Goal: Complete application form: Complete application form

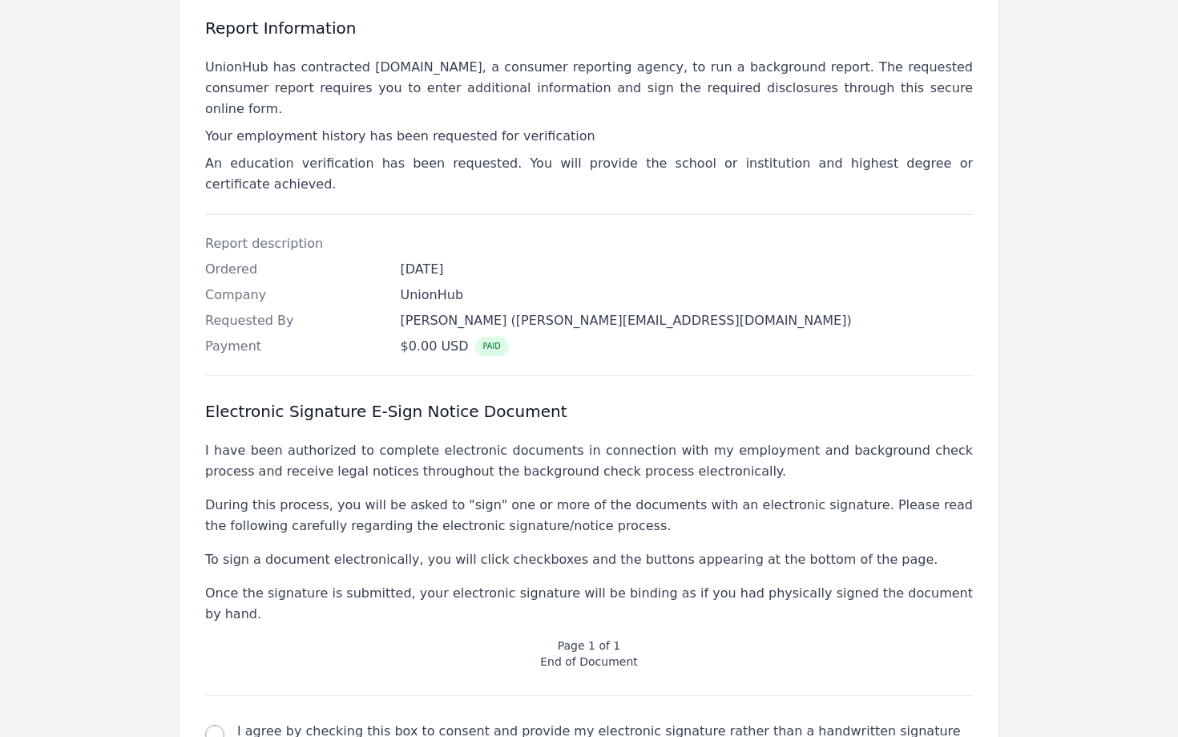
scroll to position [349, 0]
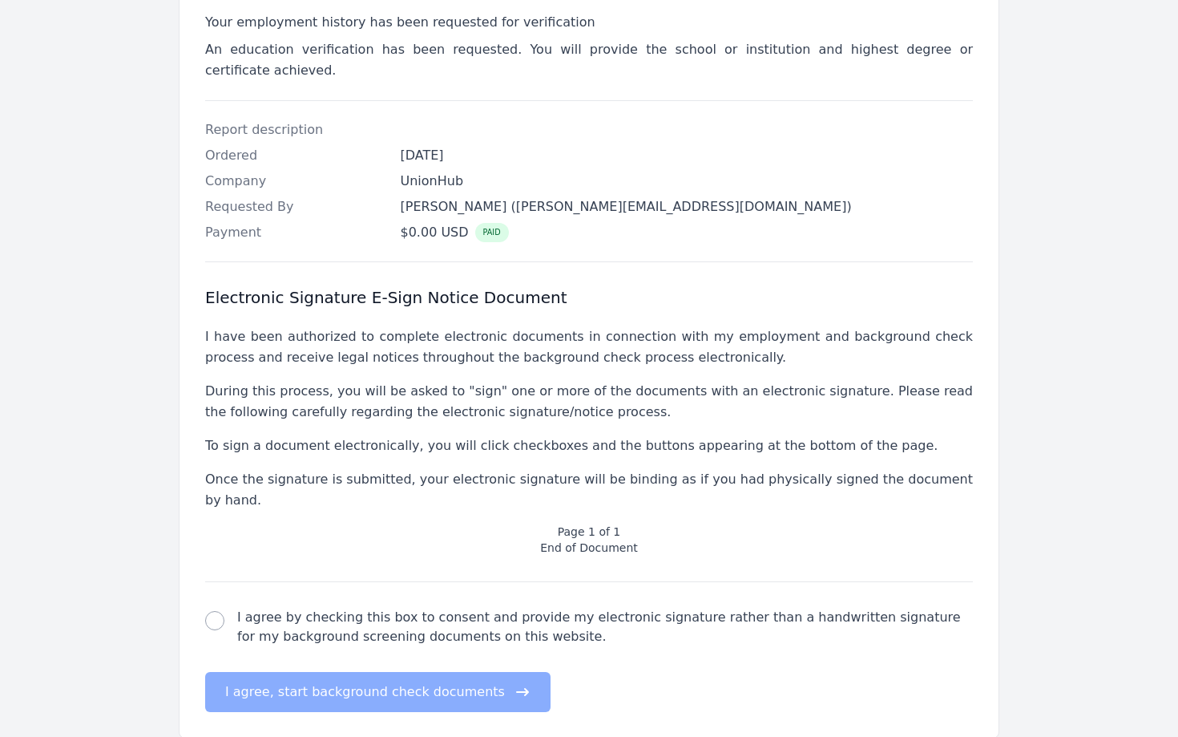
click at [226, 607] on div "electronic signature check I agree by checking this box to consent and provide …" at bounding box center [589, 626] width 768 height 38
click at [219, 611] on input "I agree by checking this box to consent and provide my electronic signature rat…" at bounding box center [214, 620] width 19 height 19
checkbox input "true"
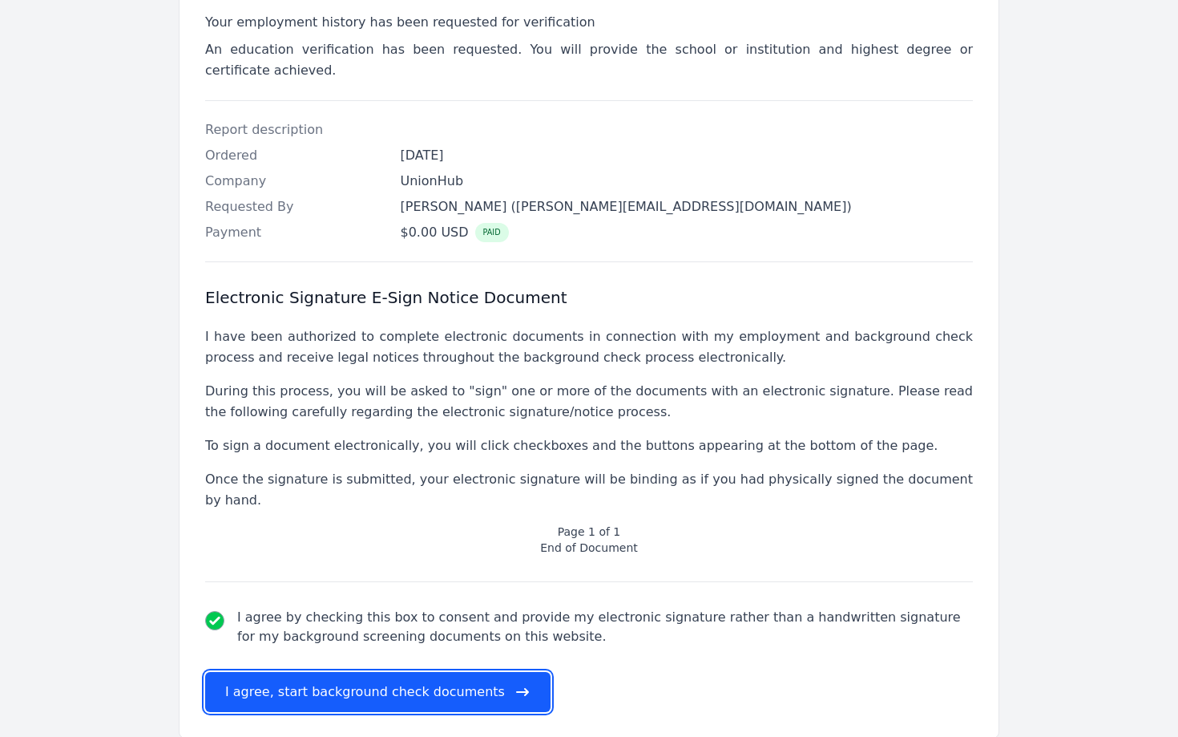
click at [248, 672] on button "I agree, start background check documents" at bounding box center [377, 692] width 345 height 40
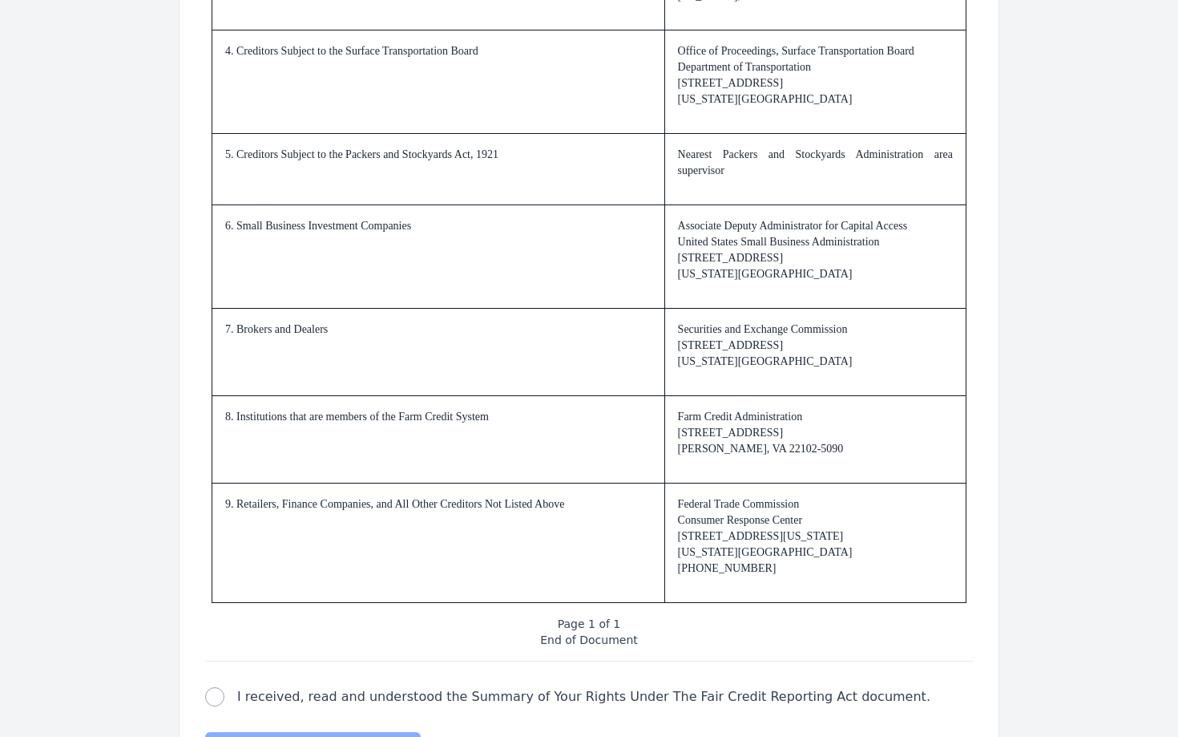
scroll to position [2304, 0]
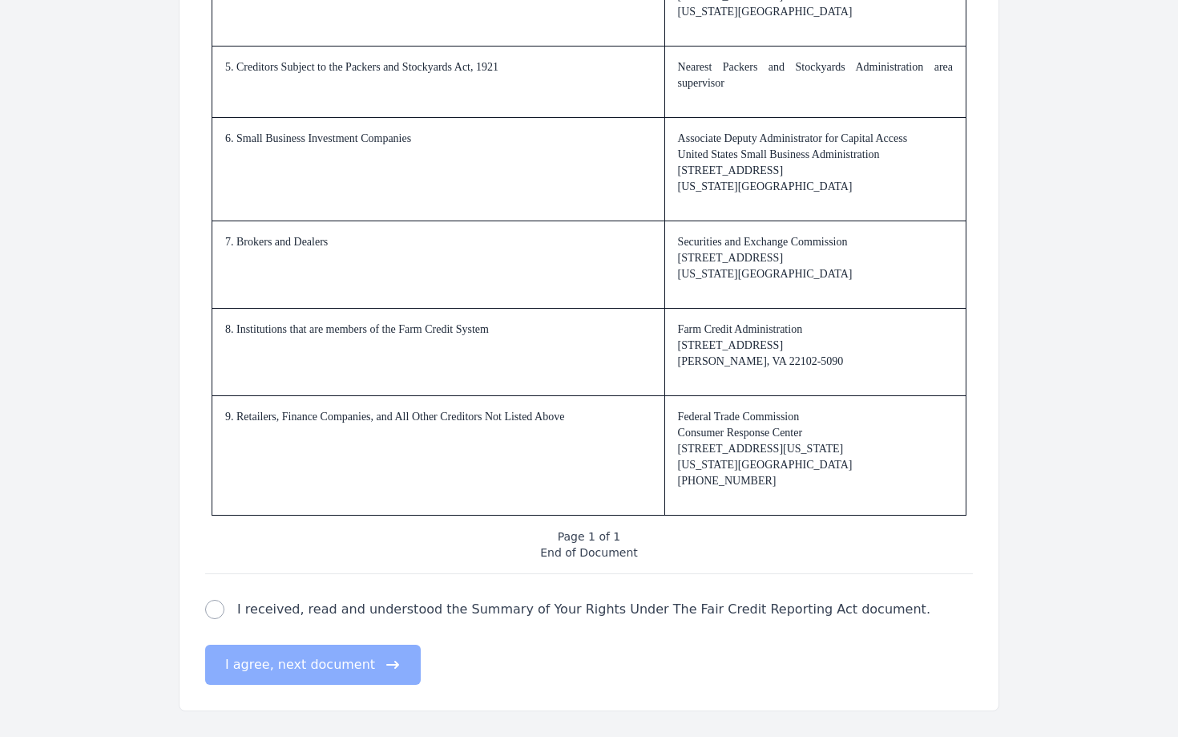
click at [207, 599] on div "fair credit reporting act check I received, read and understood the Summary of …" at bounding box center [589, 608] width 768 height 19
click at [215, 606] on input "I received, read and understood the Summary of Your Rights Under The Fair Credi…" at bounding box center [214, 608] width 19 height 19
checkbox input "true"
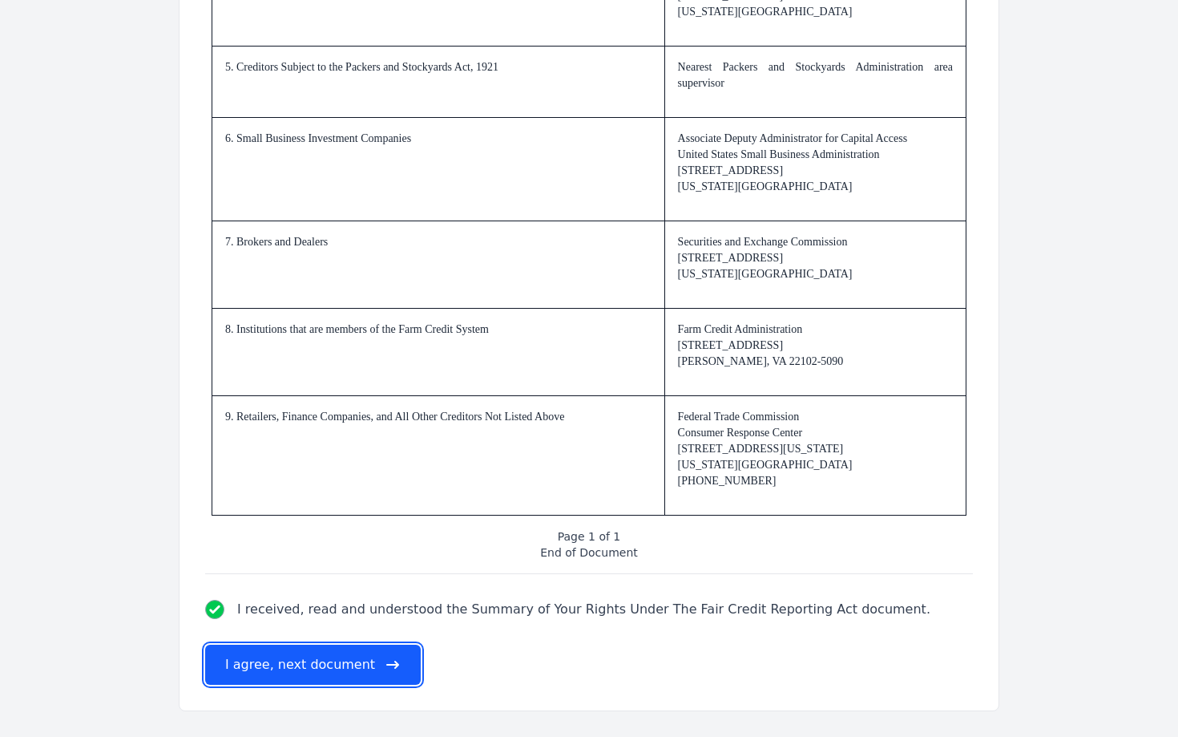
click at [240, 661] on button "I agree, next document" at bounding box center [313, 664] width 216 height 40
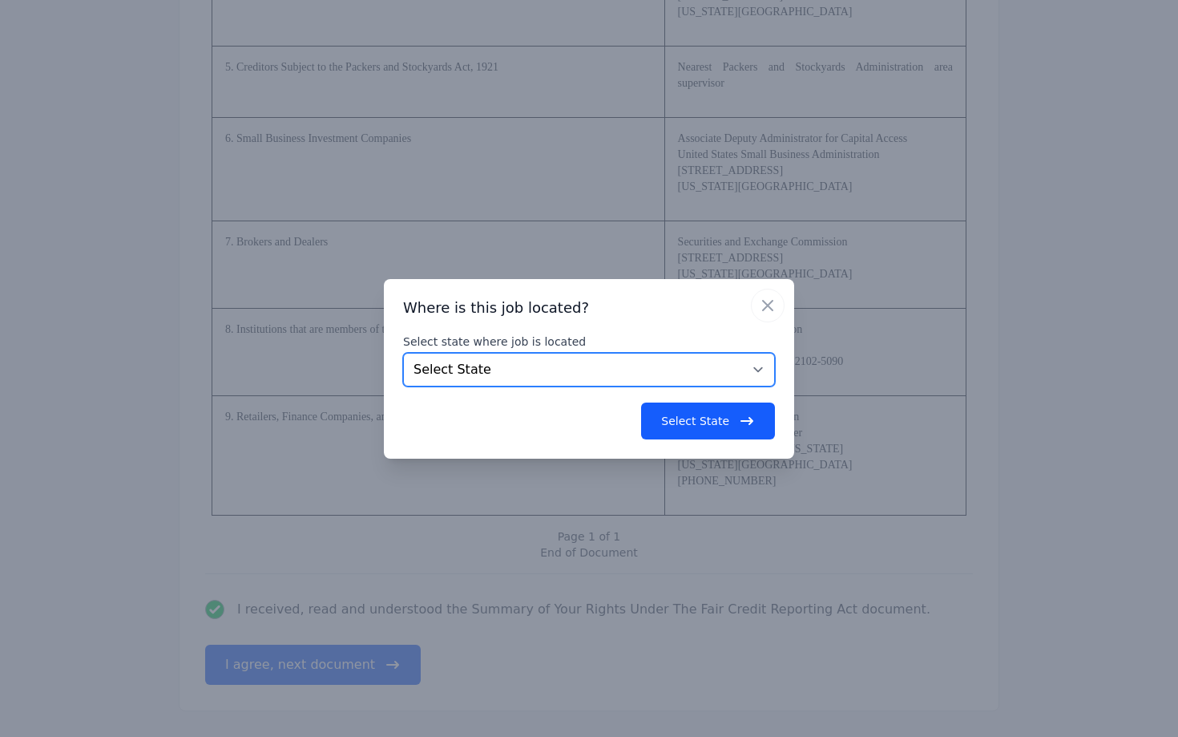
click at [451, 370] on select "Select State [US_STATE] [US_STATE] [US_STATE] [US_STATE] [US_STATE] [US_STATE] …" at bounding box center [589, 370] width 372 height 34
select select "CO"
click at [403, 353] on select "Select State [US_STATE] [US_STATE] [US_STATE] [US_STATE] [US_STATE] [US_STATE] …" at bounding box center [589, 370] width 372 height 34
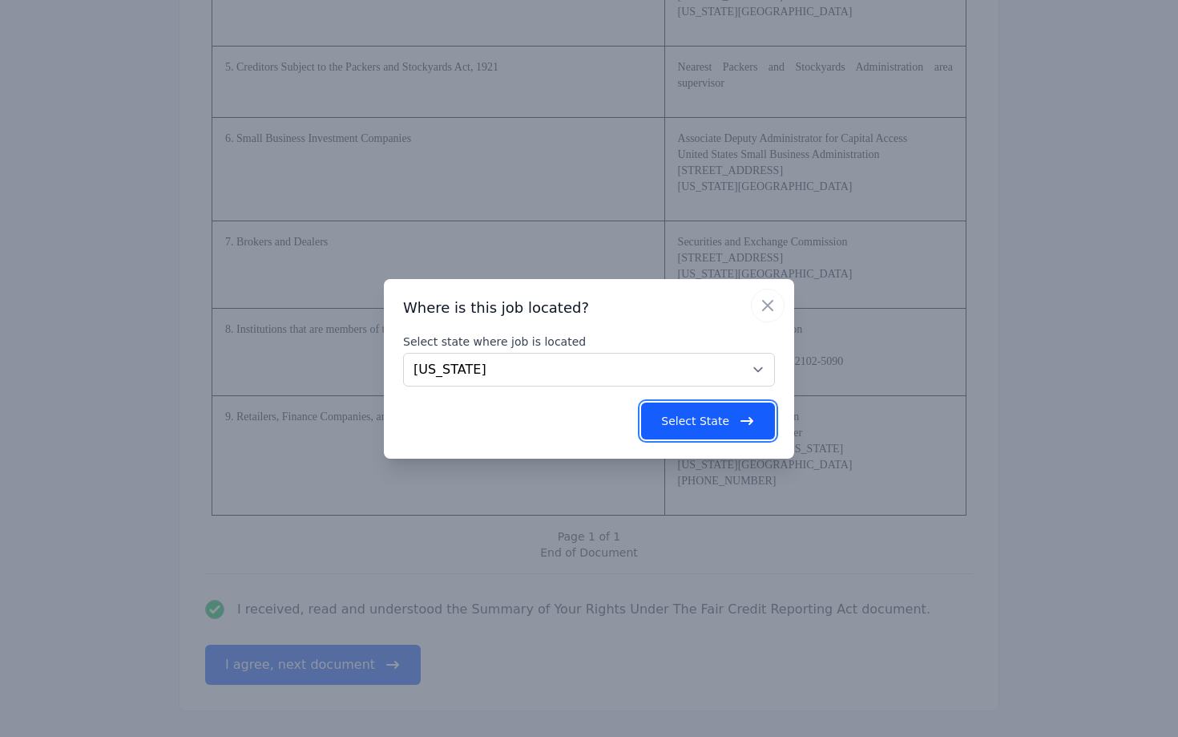
click at [680, 408] on button "Select State" at bounding box center [708, 420] width 134 height 37
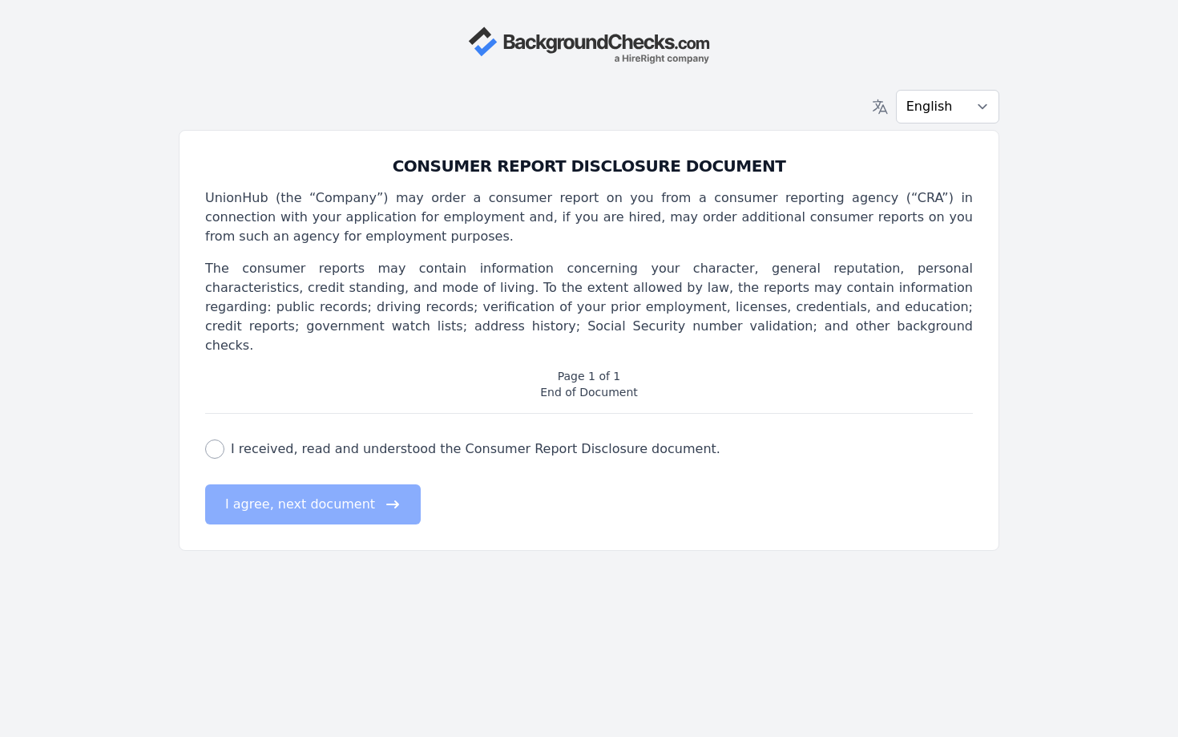
scroll to position [0, 0]
click at [214, 439] on input "I received, read and understood the Consumer Report Disclosure document." at bounding box center [214, 448] width 19 height 19
checkbox input "true"
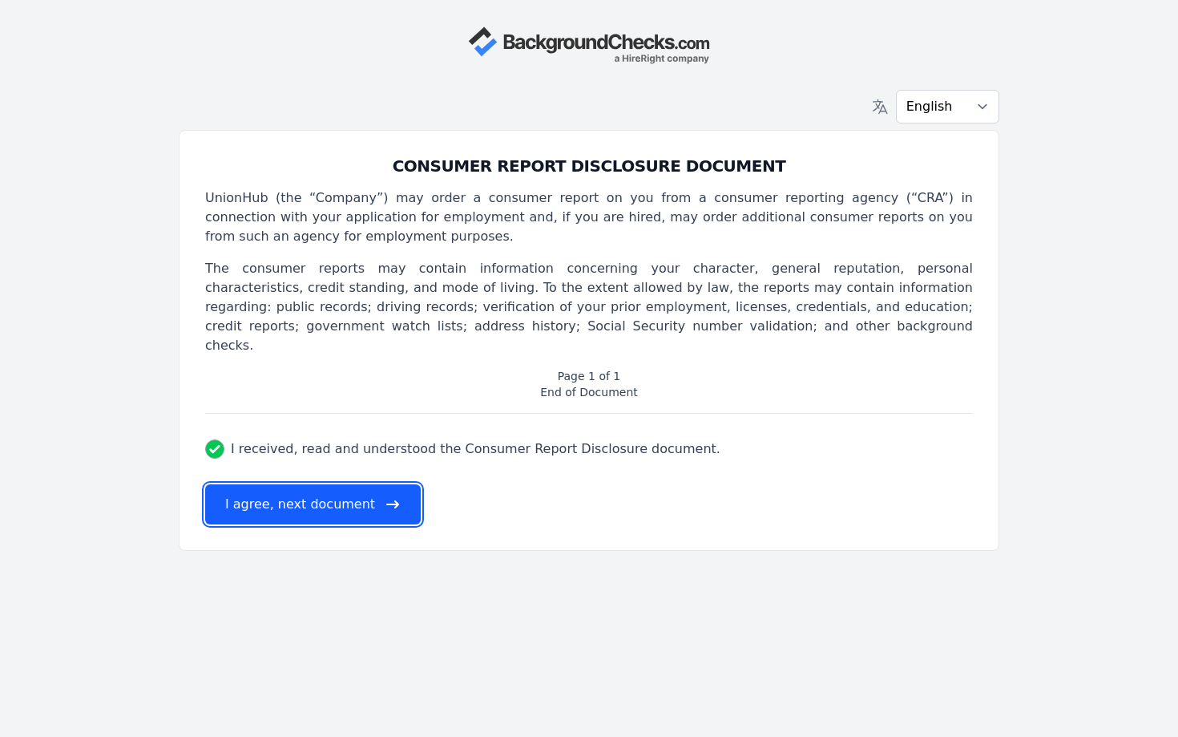
click at [260, 484] on button "I agree, next document" at bounding box center [313, 504] width 216 height 40
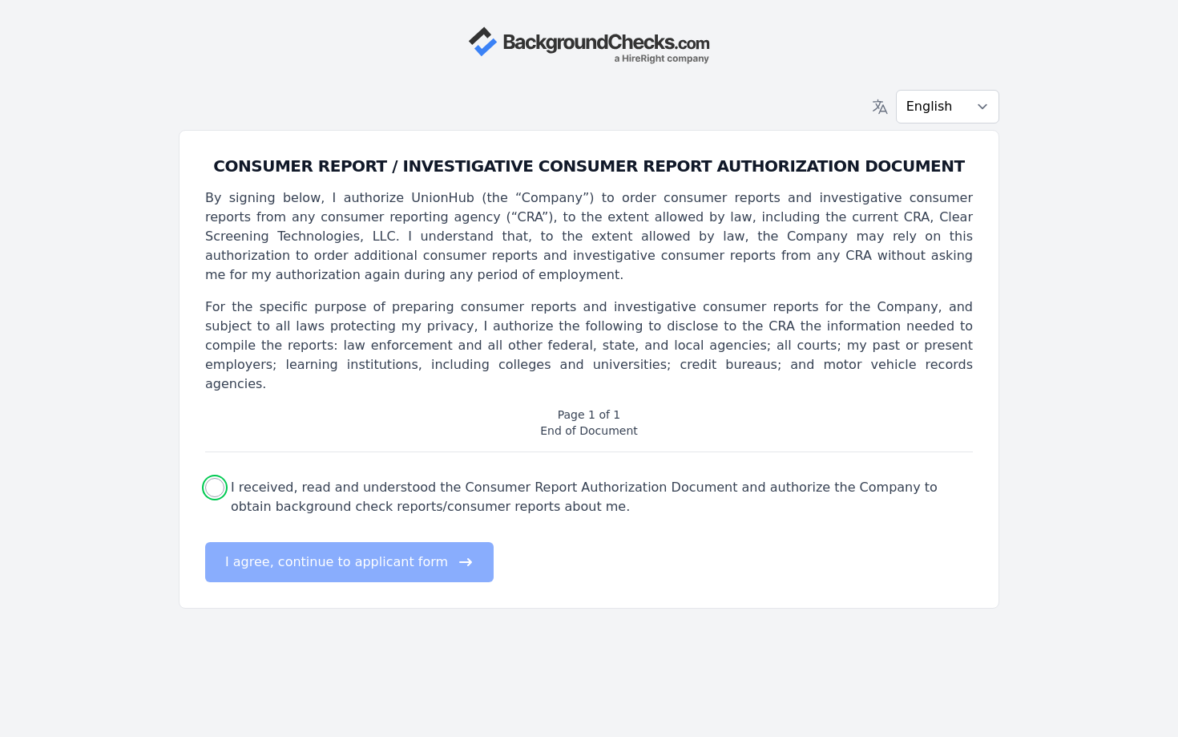
click at [219, 478] on input "I received, read and understood the Consumer Report Authorization Document and …" at bounding box center [214, 487] width 19 height 19
checkbox input "true"
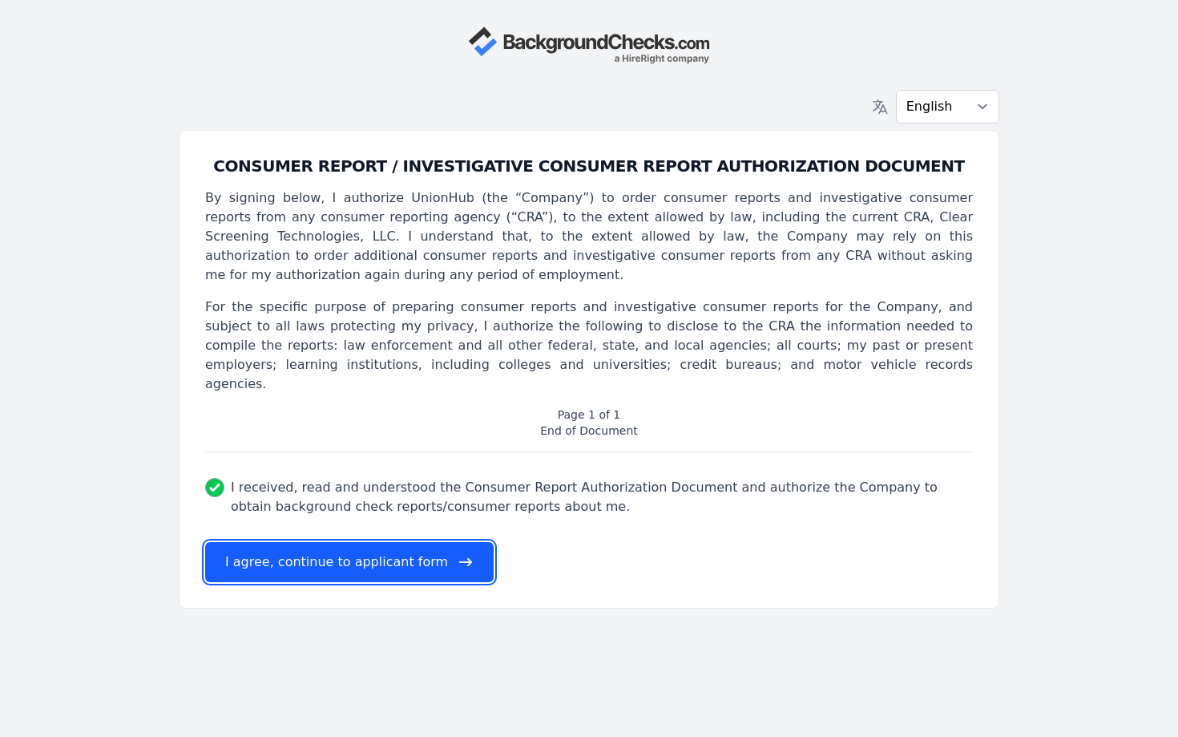
click at [257, 542] on button "I agree, continue to applicant form" at bounding box center [349, 562] width 289 height 40
select select
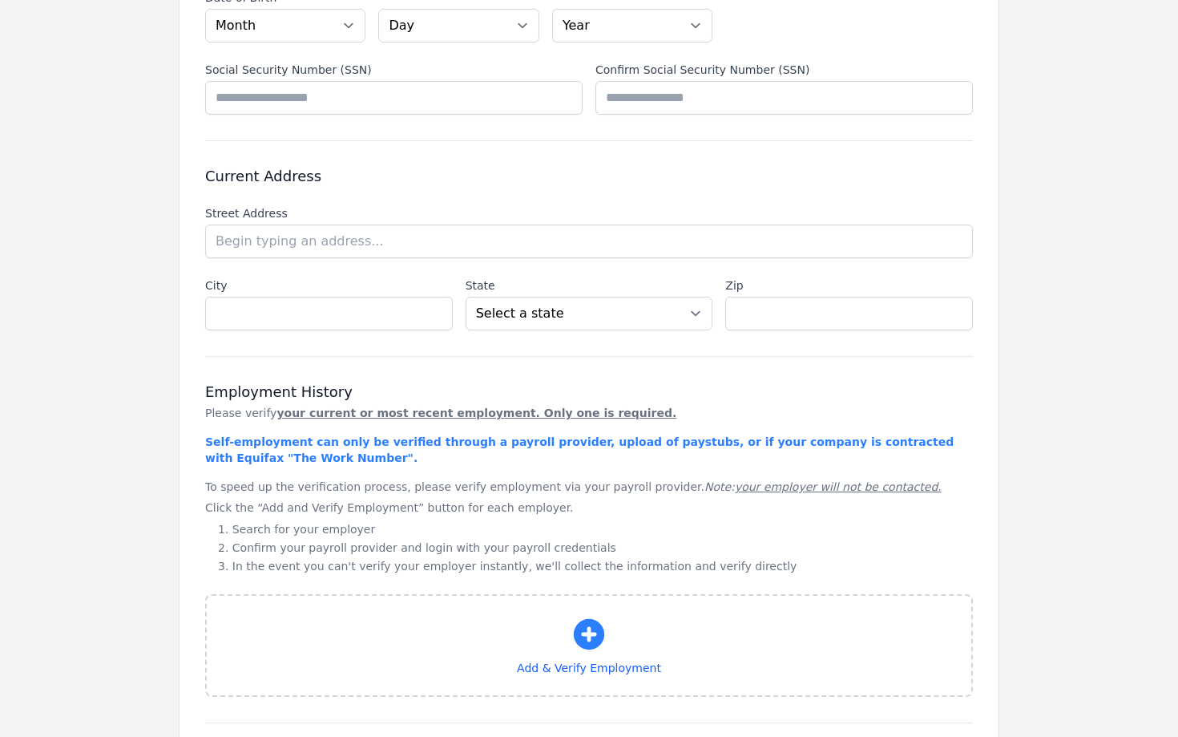
scroll to position [822, 0]
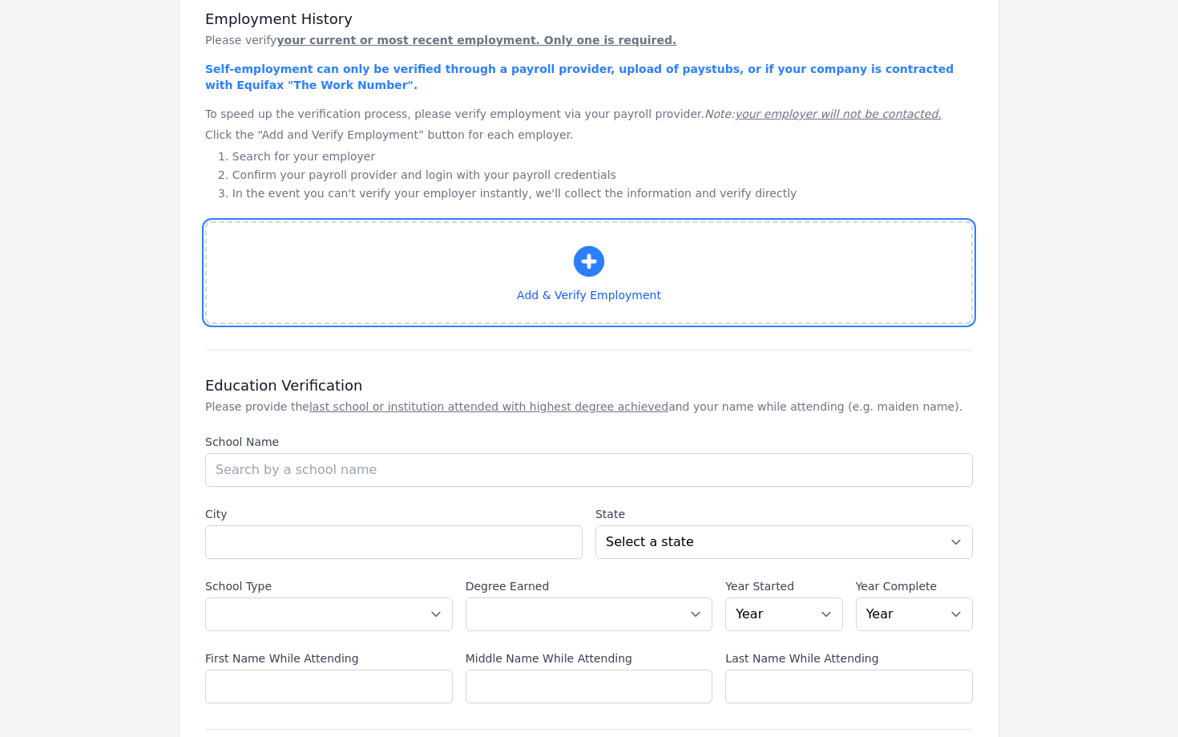
click at [586, 277] on icon "button" at bounding box center [589, 261] width 38 height 38
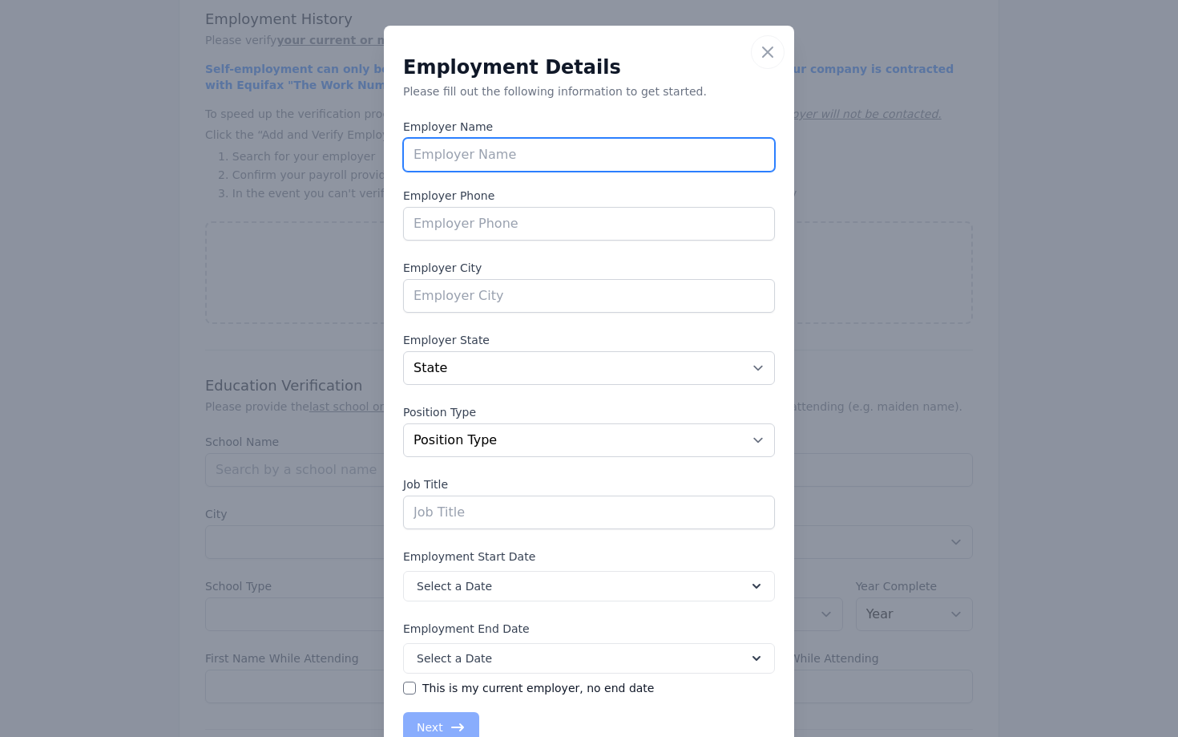
click at [480, 148] on input "text" at bounding box center [589, 155] width 372 height 34
type input "Halp"
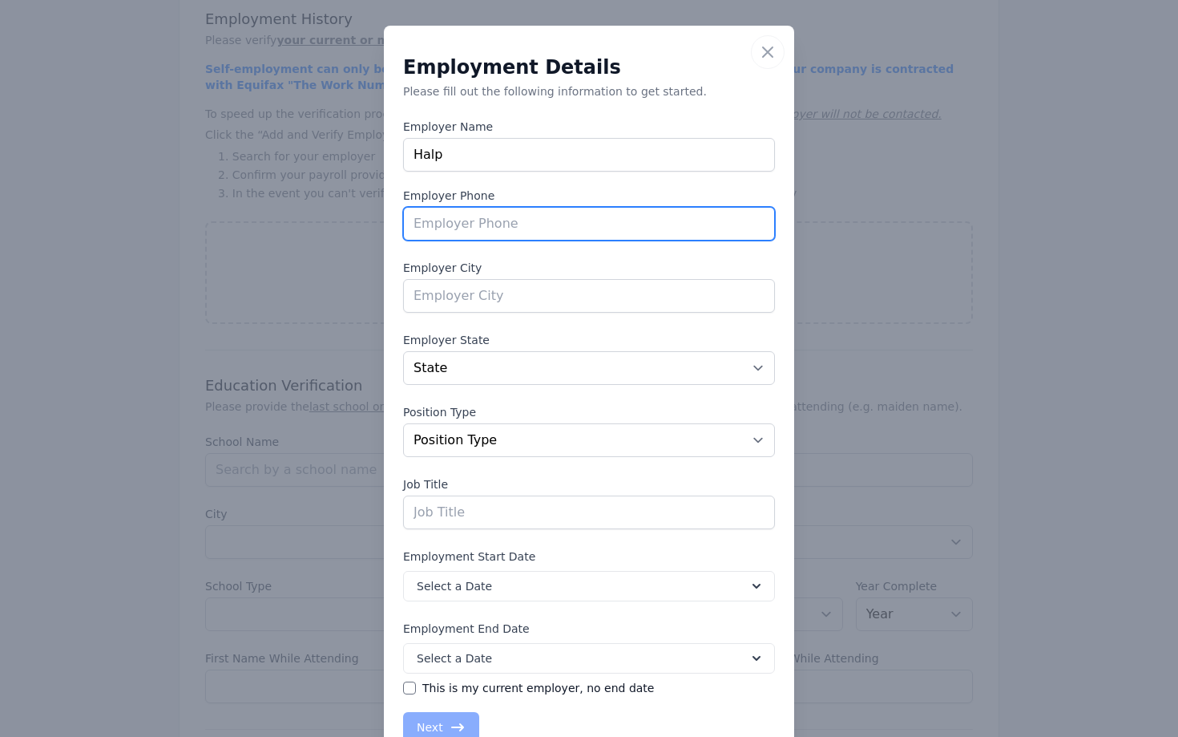
click at [480, 227] on input "tel" at bounding box center [589, 224] width 372 height 34
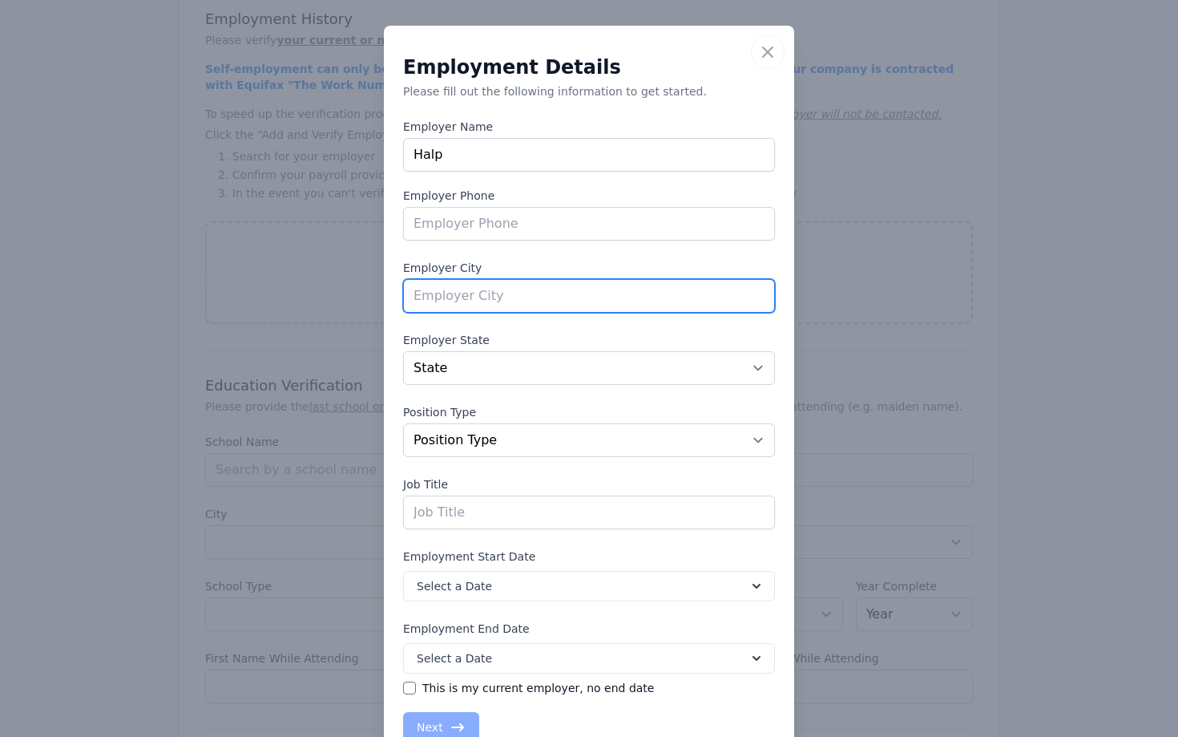
click at [446, 291] on input "text" at bounding box center [589, 296] width 372 height 34
type input "[GEOGRAPHIC_DATA]"
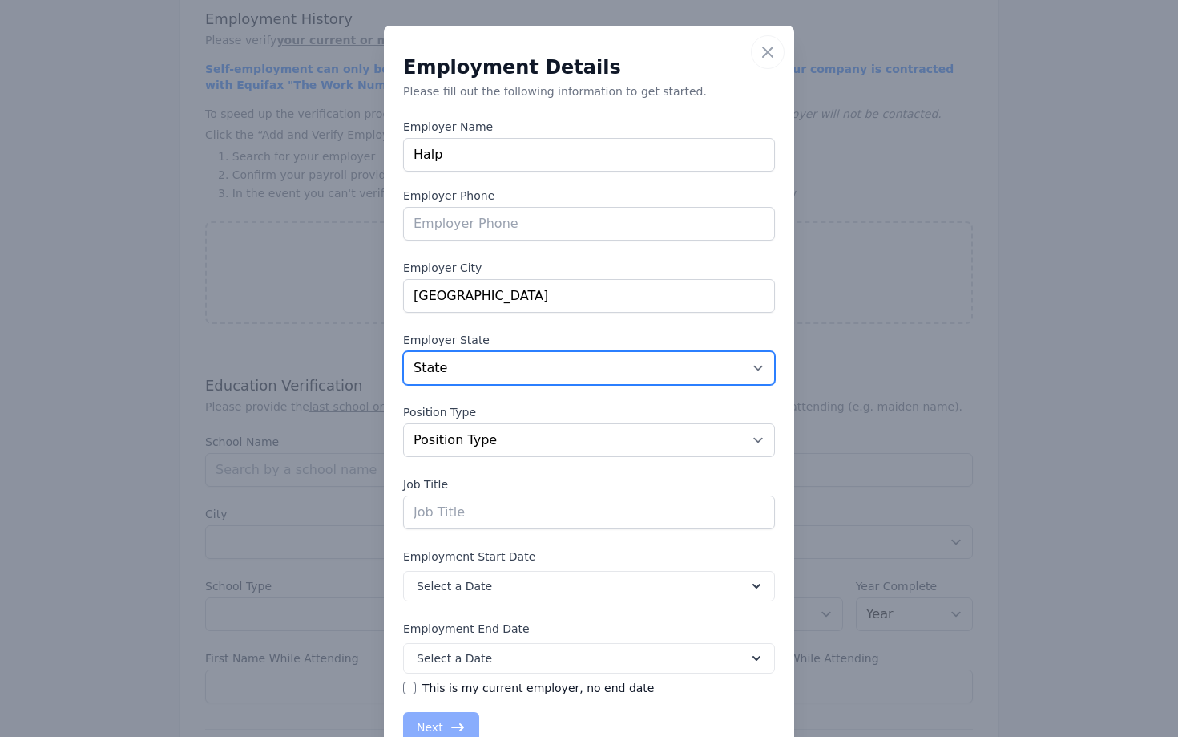
select select "CO"
click at [511, 421] on div "Position Type Position Type Position Type Full Time Part time Self Employed Con…" at bounding box center [589, 430] width 372 height 53
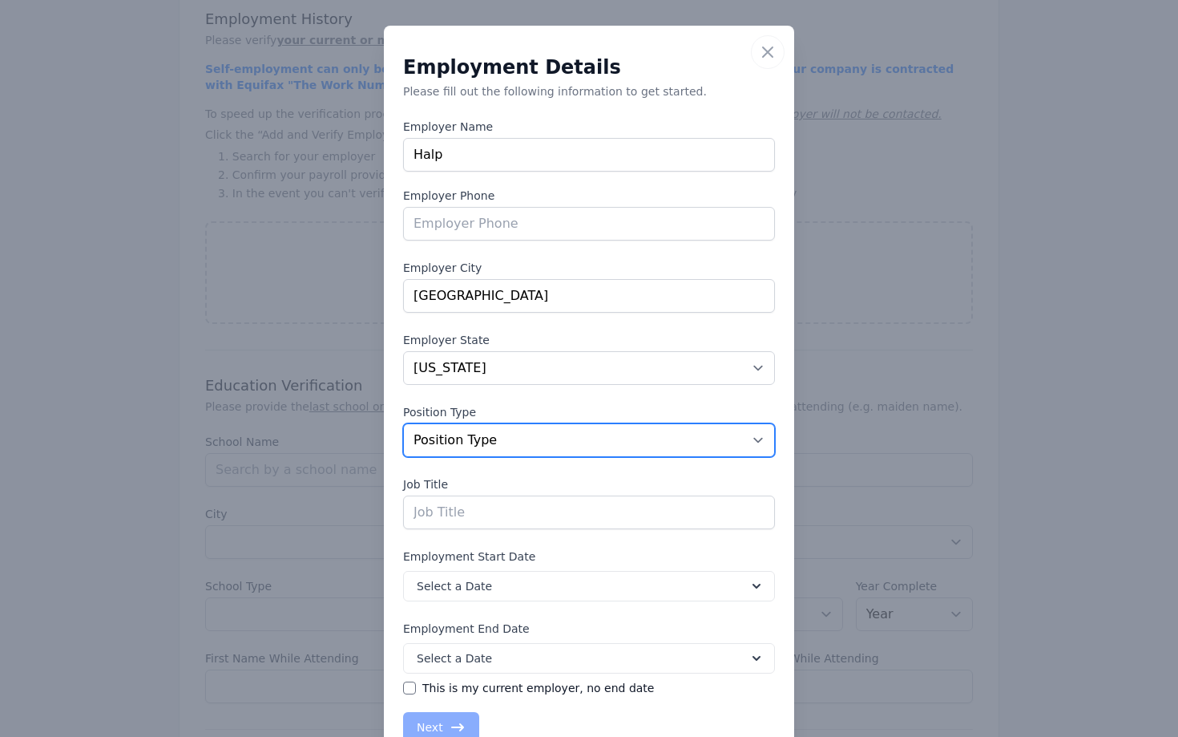
click at [505, 431] on select "Position Type Full Time Part time Self Employed Contract Internship Other" at bounding box center [589, 440] width 372 height 34
select select "internship"
click at [403, 423] on select "Position Type Full Time Part time Self Employed Contract Internship Other" at bounding box center [589, 440] width 372 height 34
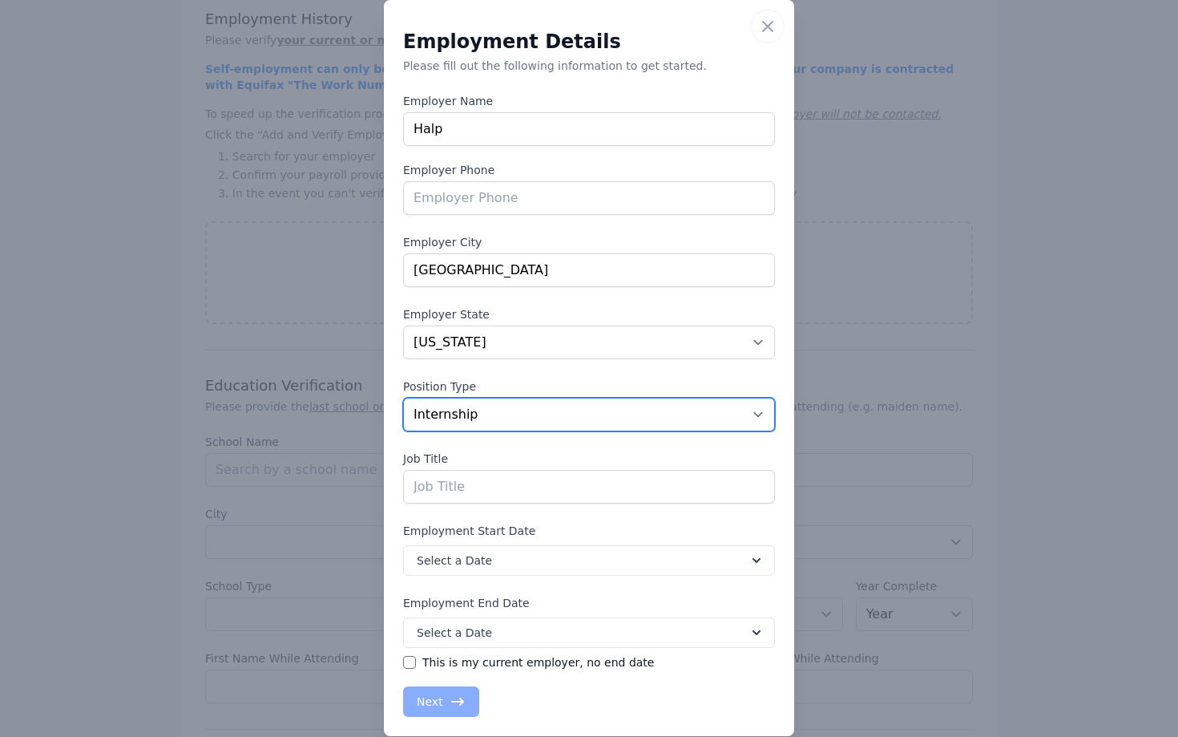
scroll to position [28, 0]
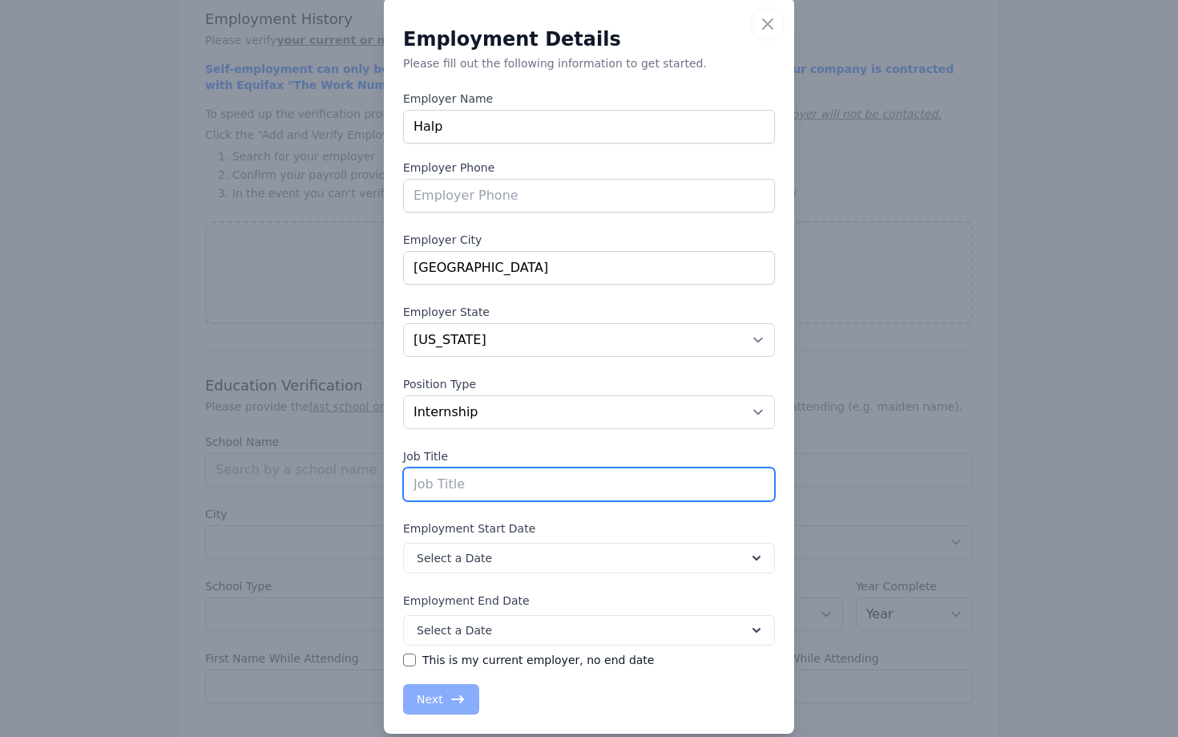
click at [486, 486] on input "text" at bounding box center [589, 484] width 372 height 34
drag, startPoint x: 519, startPoint y: 485, endPoint x: 375, endPoint y: 466, distance: 144.6
click at [375, 466] on div "​ Close Employment Details Please fill out the following information to get sta…" at bounding box center [589, 365] width 1178 height 787
type input "Engineering Intern"
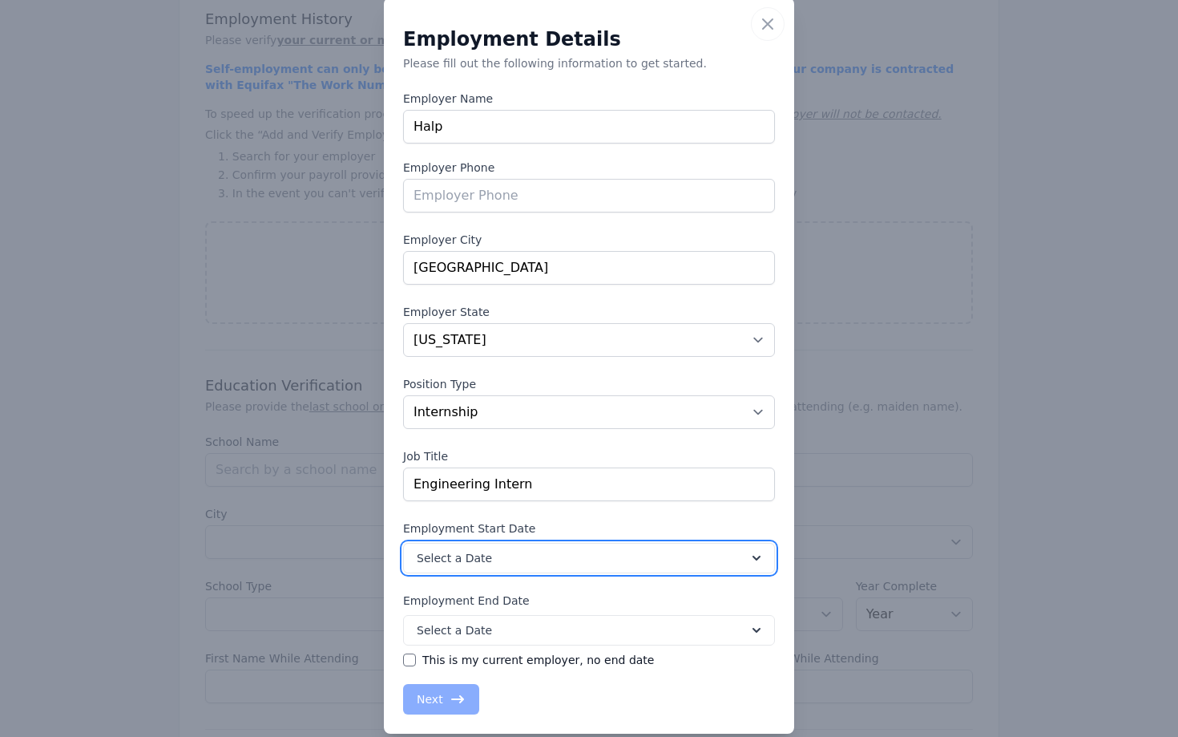
click at [417, 556] on span "Select a Date" at bounding box center [454, 558] width 75 height 16
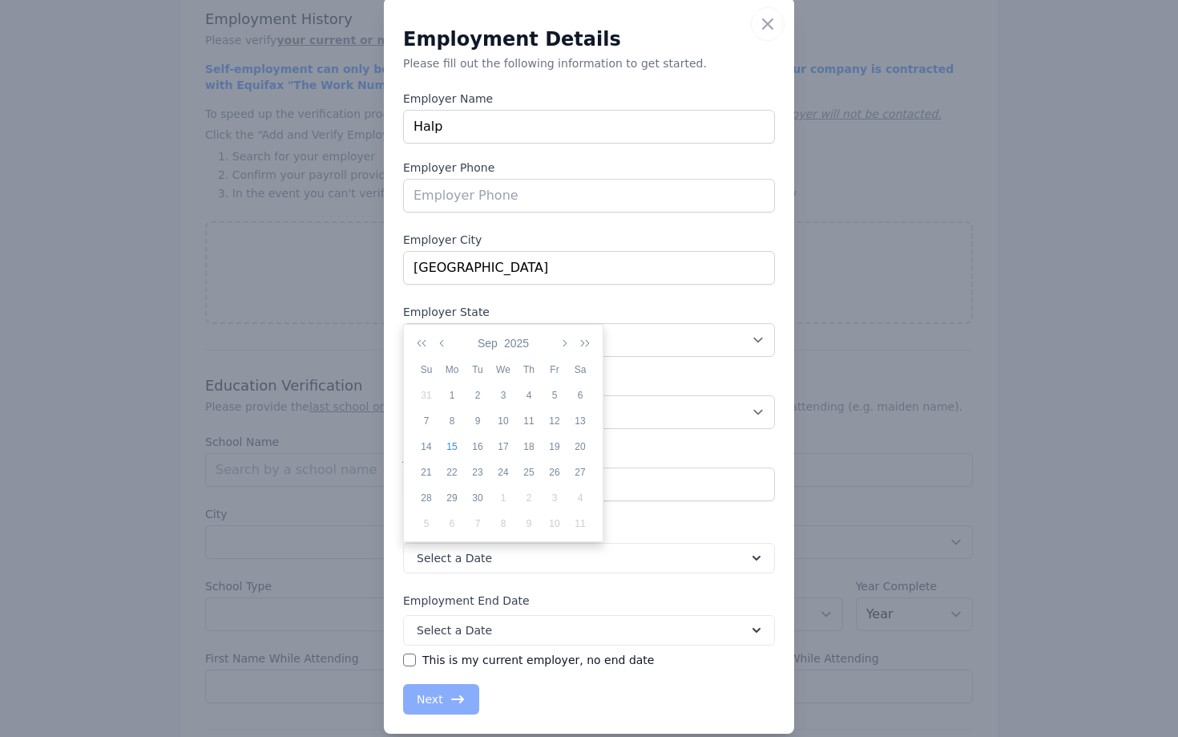
click at [282, 544] on div "​ Close Employment Details Please fill out the following information to get sta…" at bounding box center [589, 365] width 1178 height 787
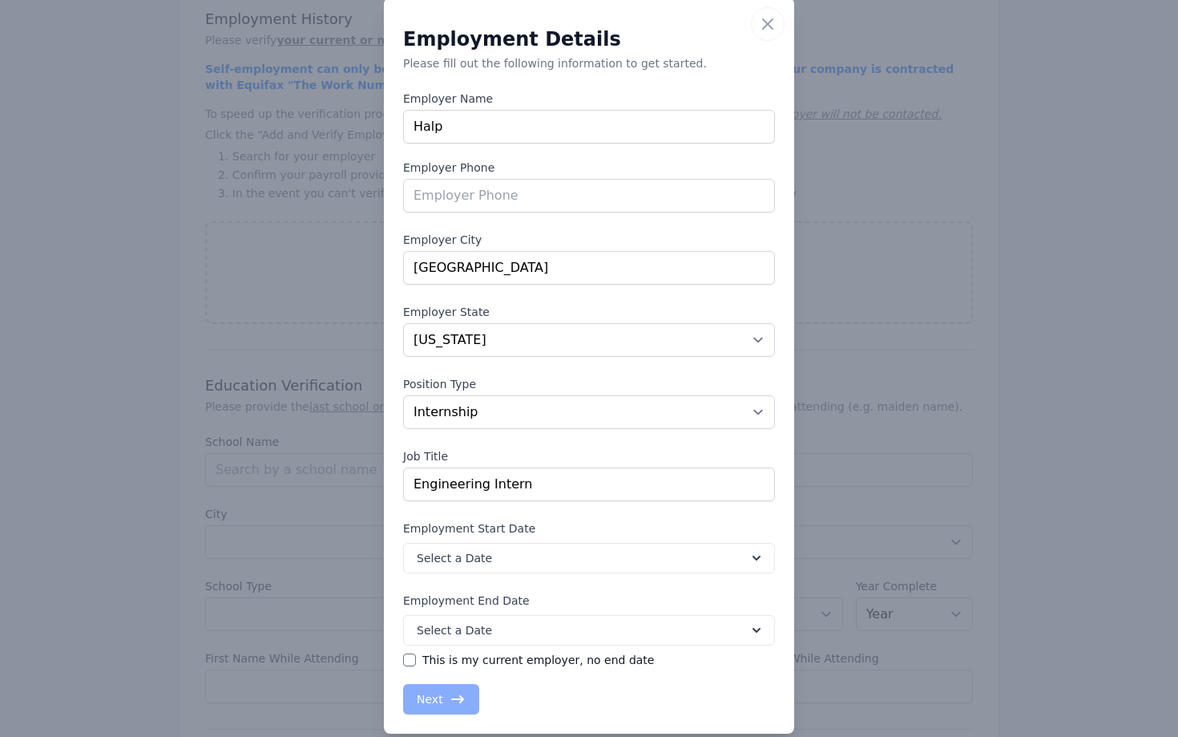
scroll to position [50, 0]
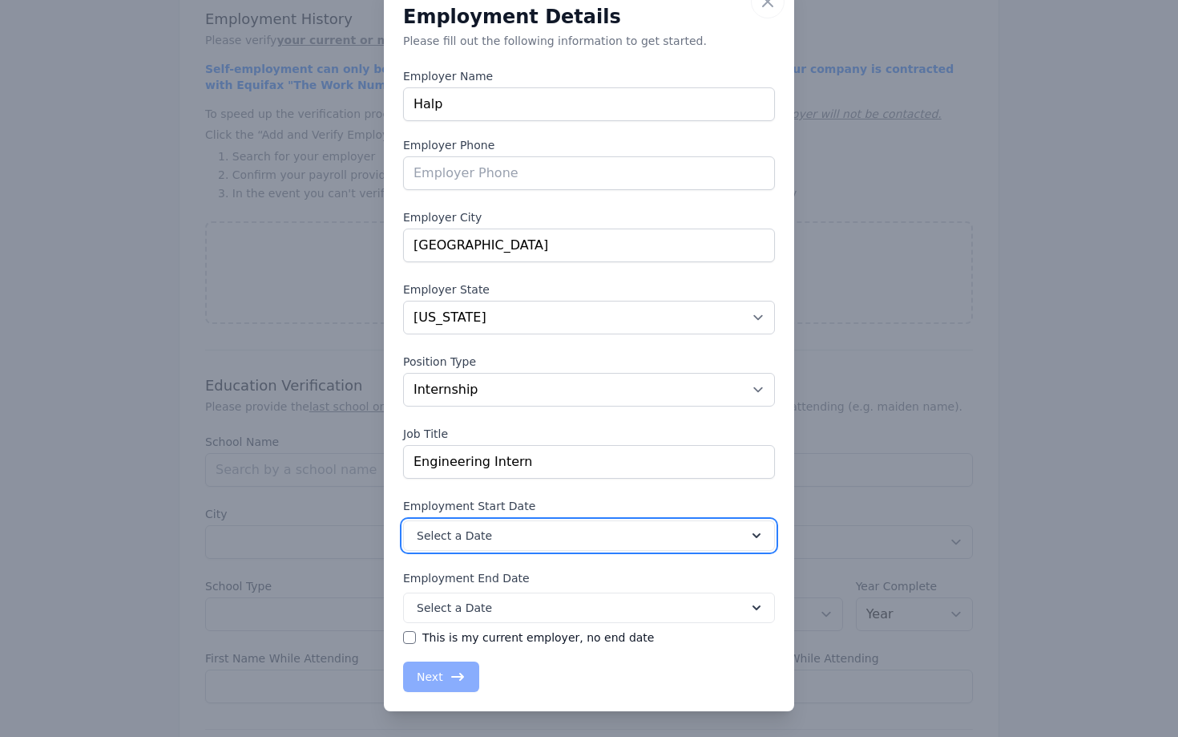
click at [433, 531] on span "Select a Date" at bounding box center [454, 535] width 75 height 16
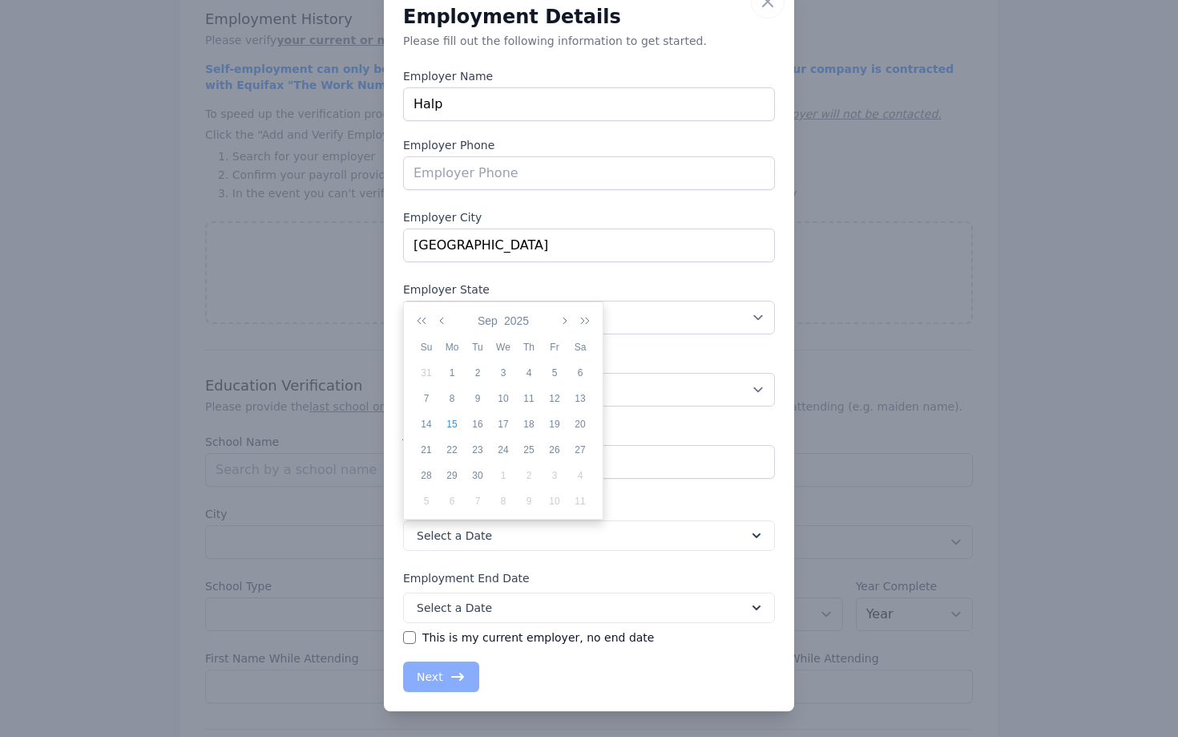
click at [396, 514] on div "Close Employment Details Please fill out the following information to get start…" at bounding box center [589, 343] width 410 height 736
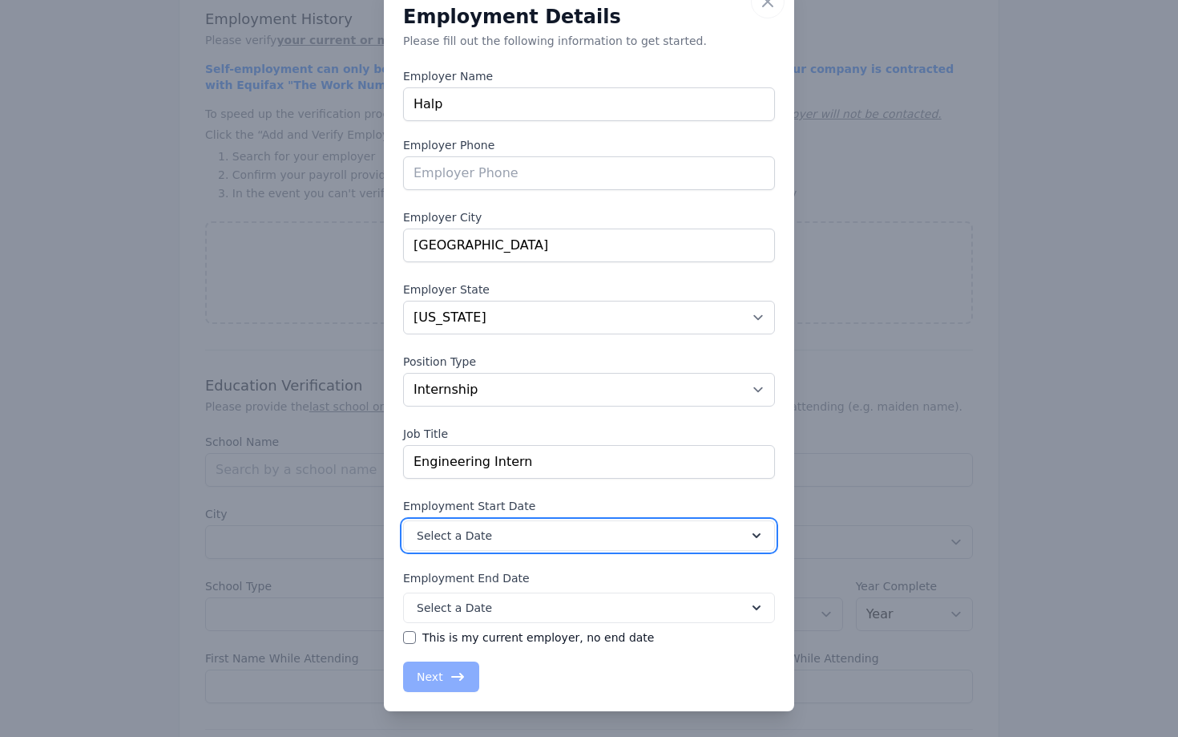
click at [463, 523] on button "Select a Date" at bounding box center [589, 535] width 372 height 30
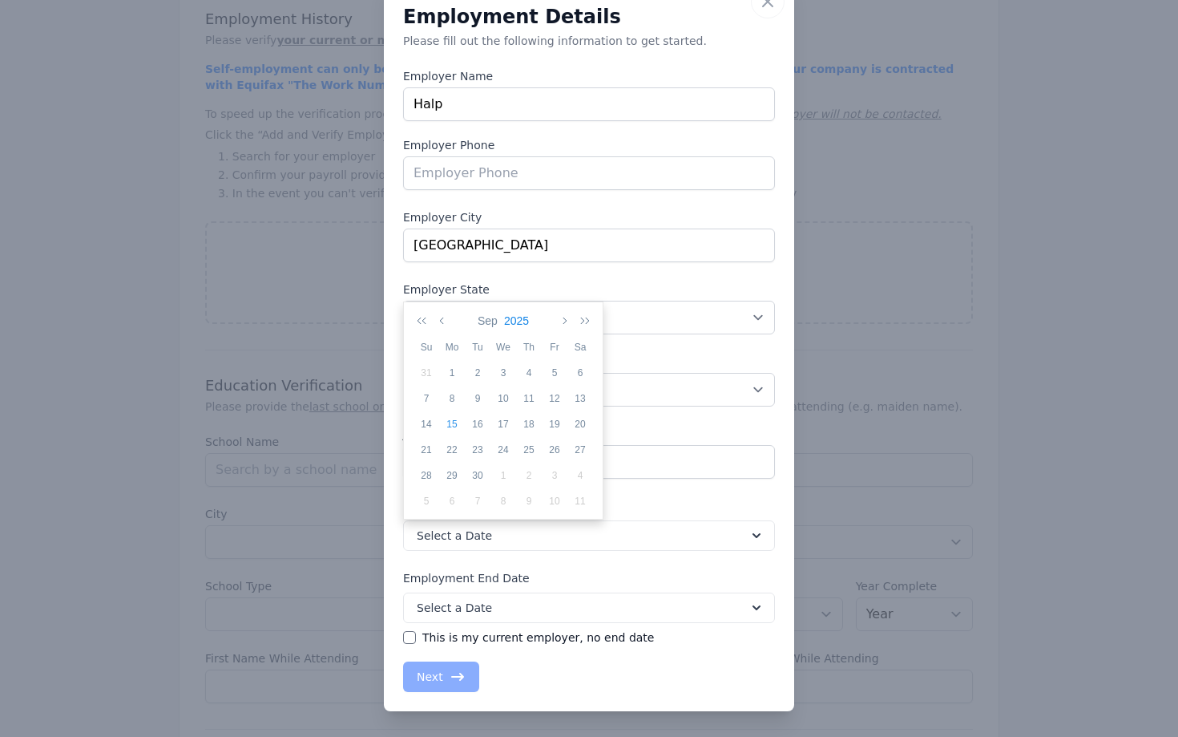
click at [510, 321] on button "2025" at bounding box center [516, 320] width 31 height 27
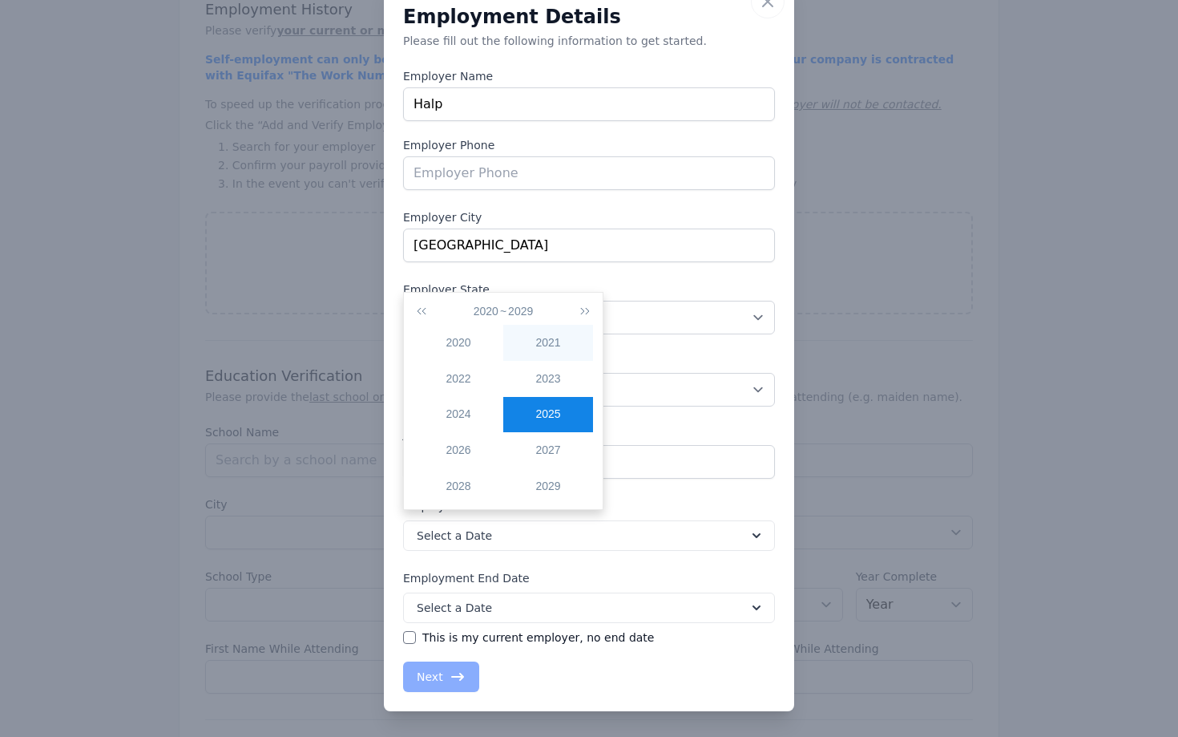
scroll to position [831, 0]
click at [424, 313] on icon "button" at bounding box center [425, 311] width 16 height 13
click at [543, 494] on div "2019" at bounding box center [548, 486] width 90 height 17
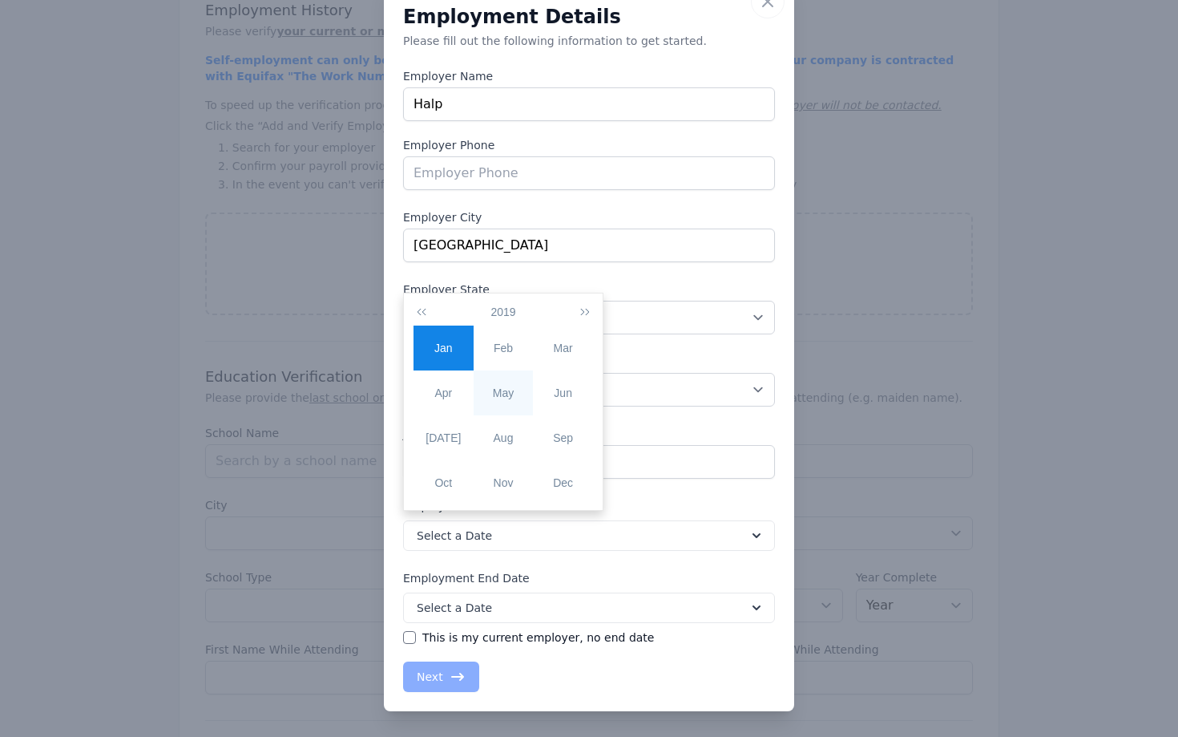
click at [495, 385] on div "May" at bounding box center [504, 393] width 60 height 17
click at [647, 354] on label "Position Type" at bounding box center [589, 361] width 372 height 16
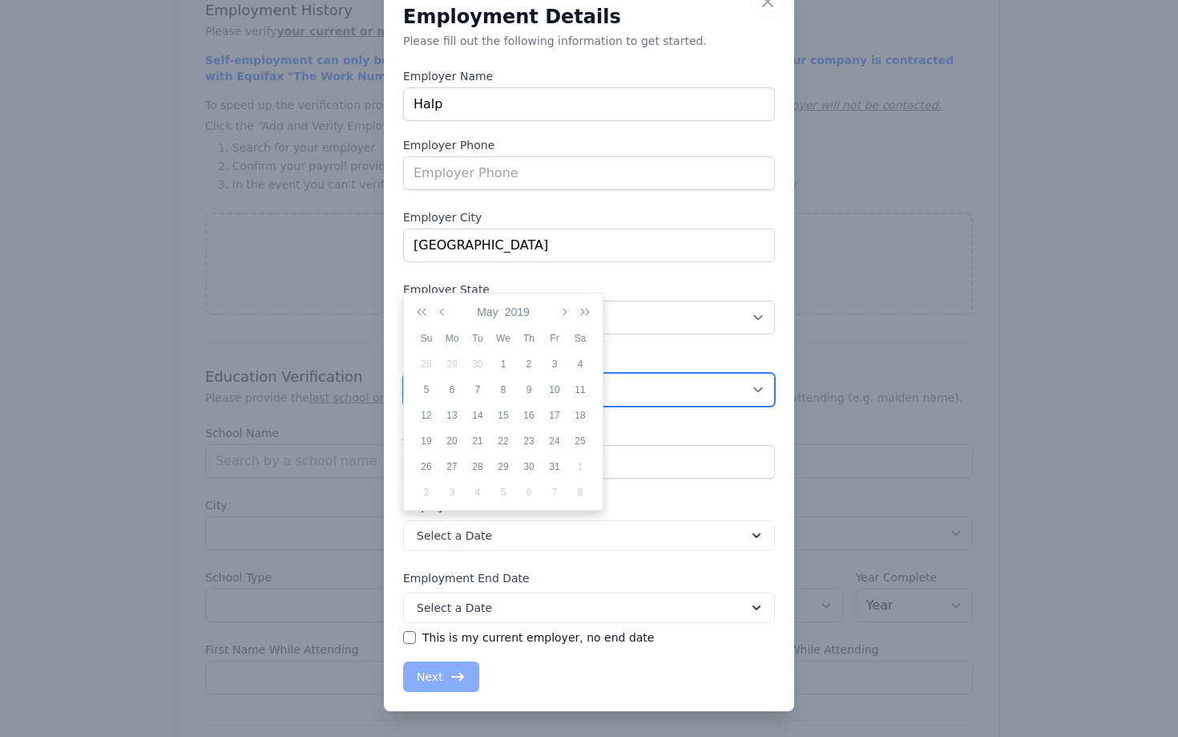
click at [647, 373] on select "Position Type Full Time Part time Self Employed Contract Internship Other" at bounding box center [589, 390] width 372 height 34
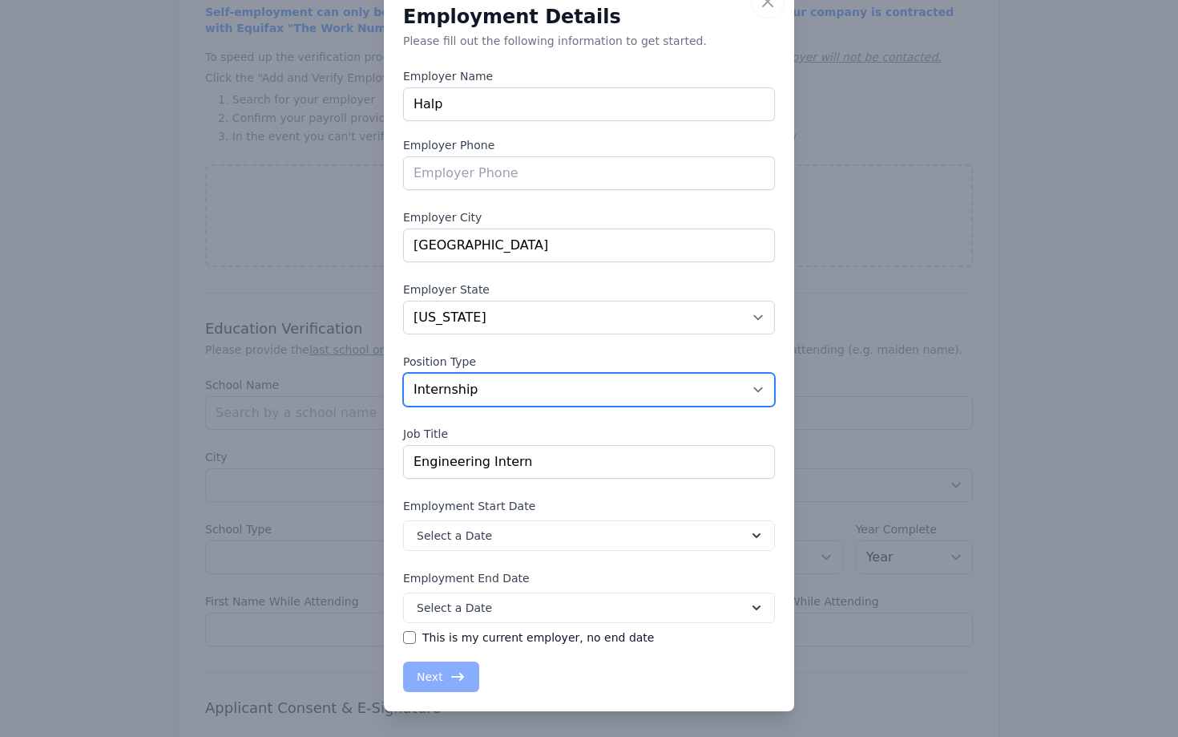
scroll to position [878, 0]
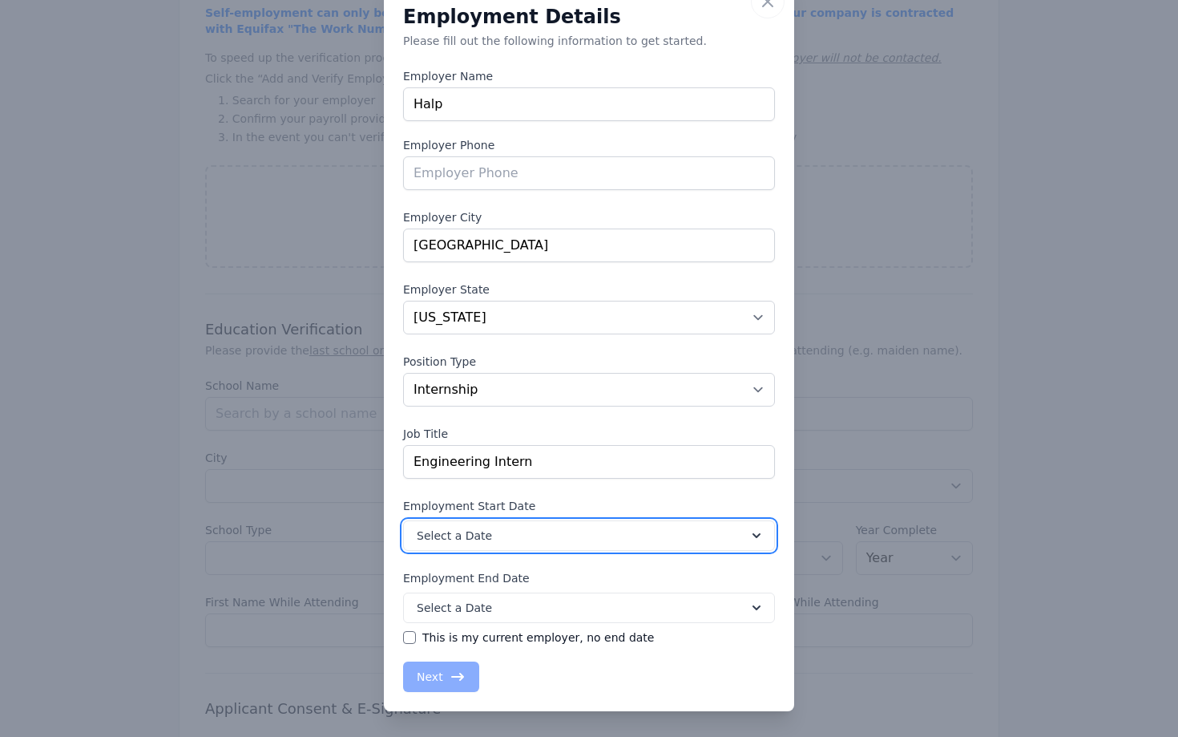
click at [618, 521] on button "Select a Date" at bounding box center [589, 535] width 372 height 30
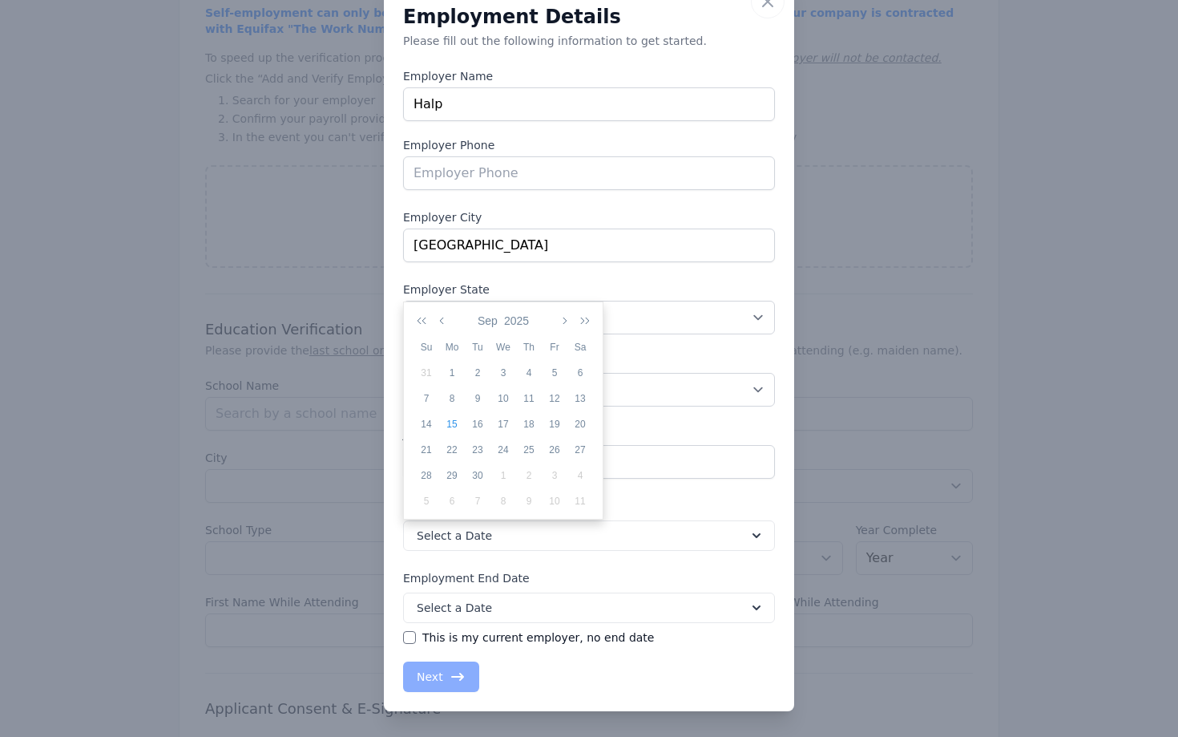
click at [710, 346] on div "Employment Details Please fill out the following information to get started. Em…" at bounding box center [589, 349] width 372 height 684
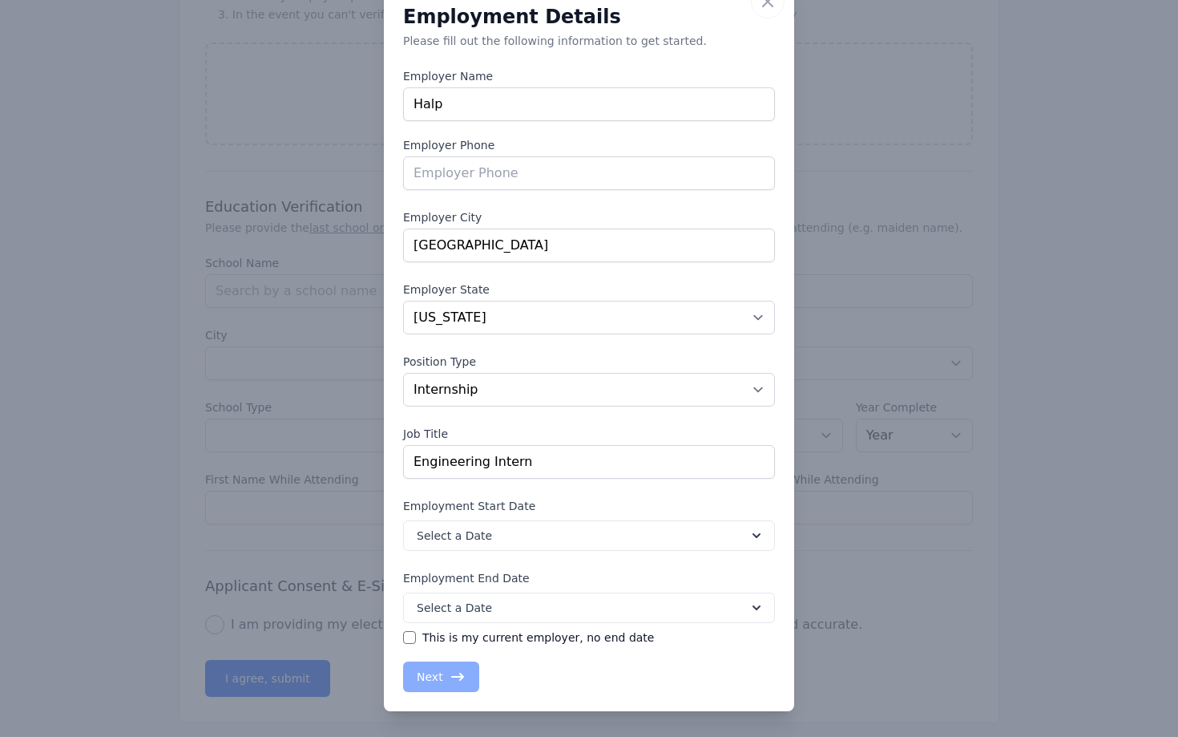
scroll to position [1013, 0]
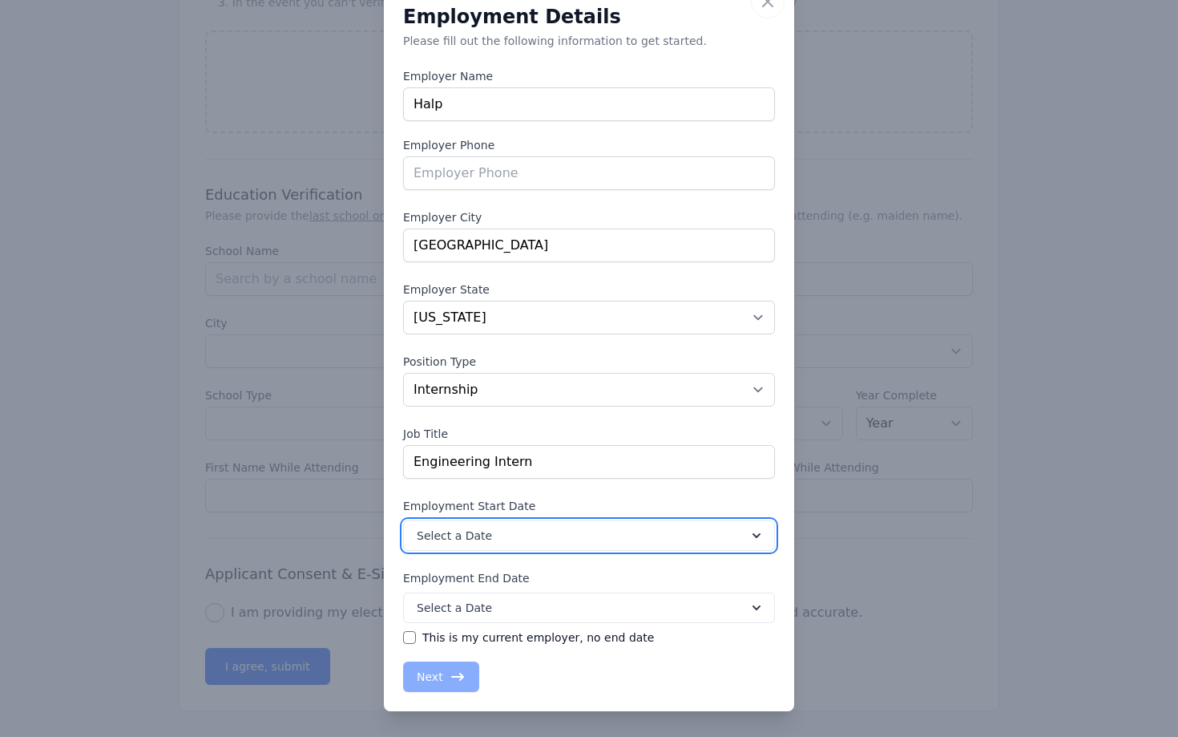
click at [557, 532] on button "Select a Date" at bounding box center [589, 535] width 372 height 30
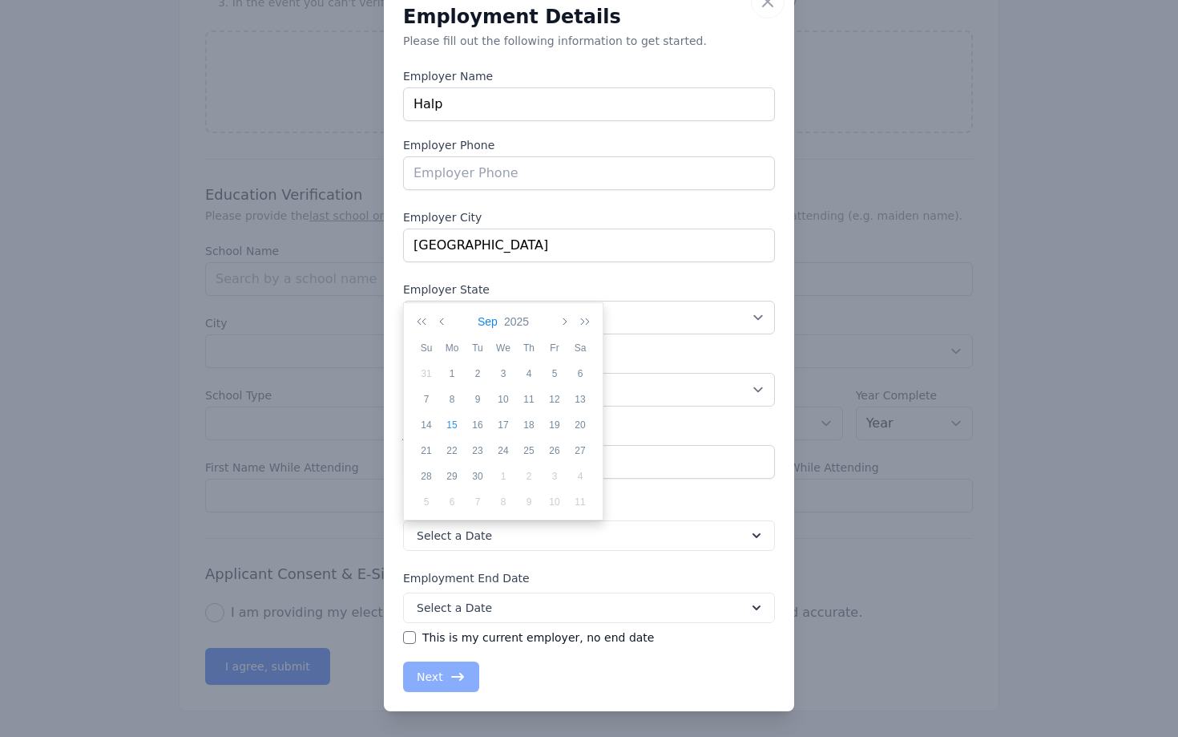
click at [489, 326] on button "Sep" at bounding box center [487, 321] width 26 height 27
click at [493, 396] on div "May" at bounding box center [504, 402] width 60 height 17
click at [516, 325] on button "2025" at bounding box center [517, 321] width 31 height 27
click at [425, 323] on icon "button" at bounding box center [425, 321] width 16 height 13
click at [541, 511] on td "2019" at bounding box center [548, 496] width 90 height 36
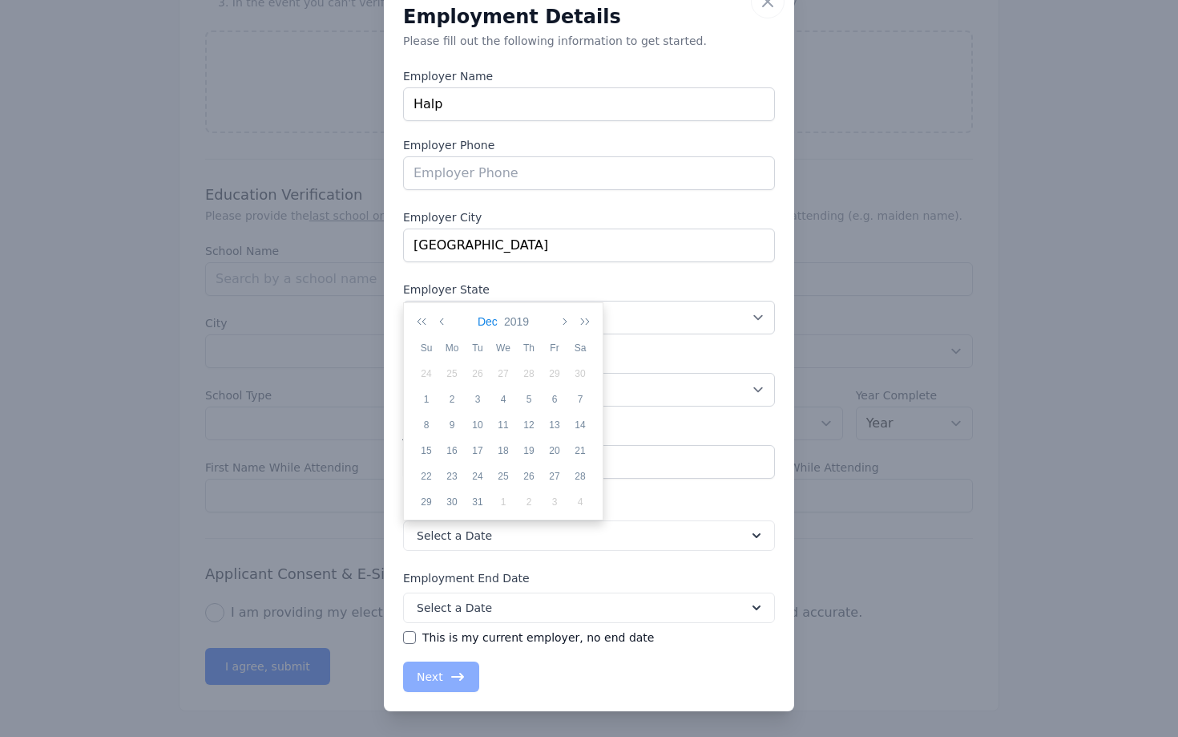
click at [482, 320] on button "Dec" at bounding box center [487, 321] width 26 height 27
click at [496, 415] on td "May" at bounding box center [504, 402] width 60 height 45
click at [503, 373] on div "1" at bounding box center [503, 373] width 26 height 14
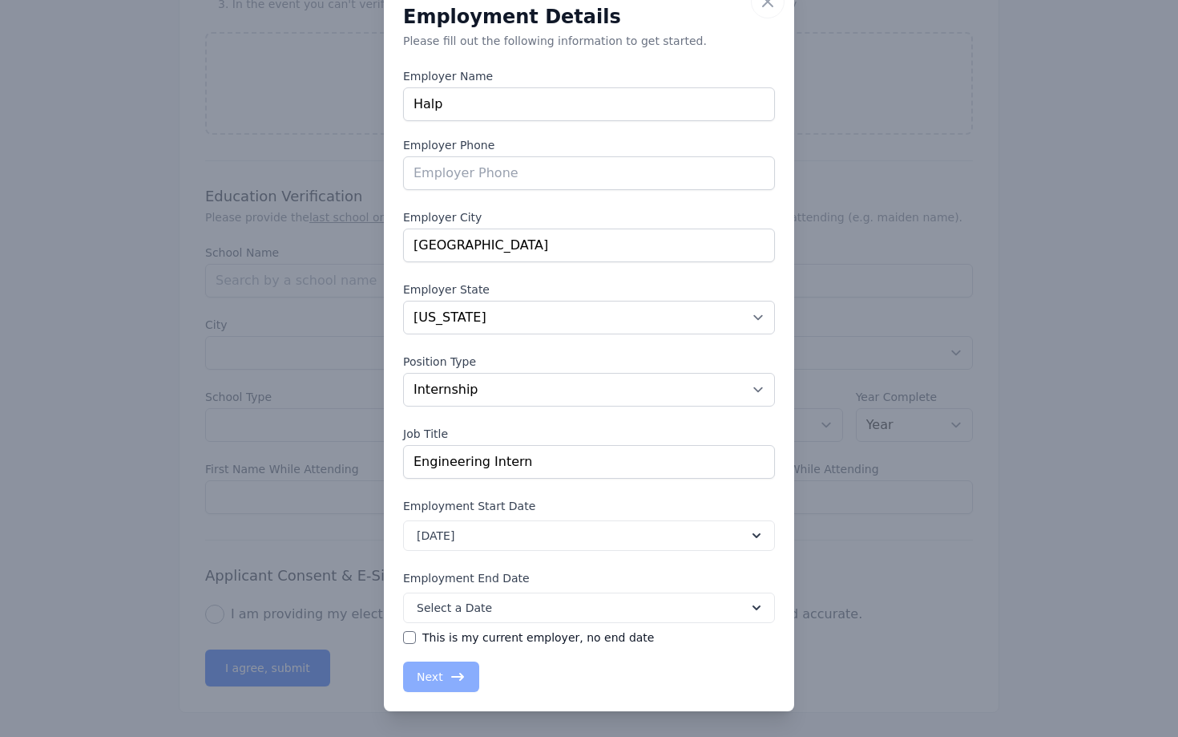
scroll to position [1012, 0]
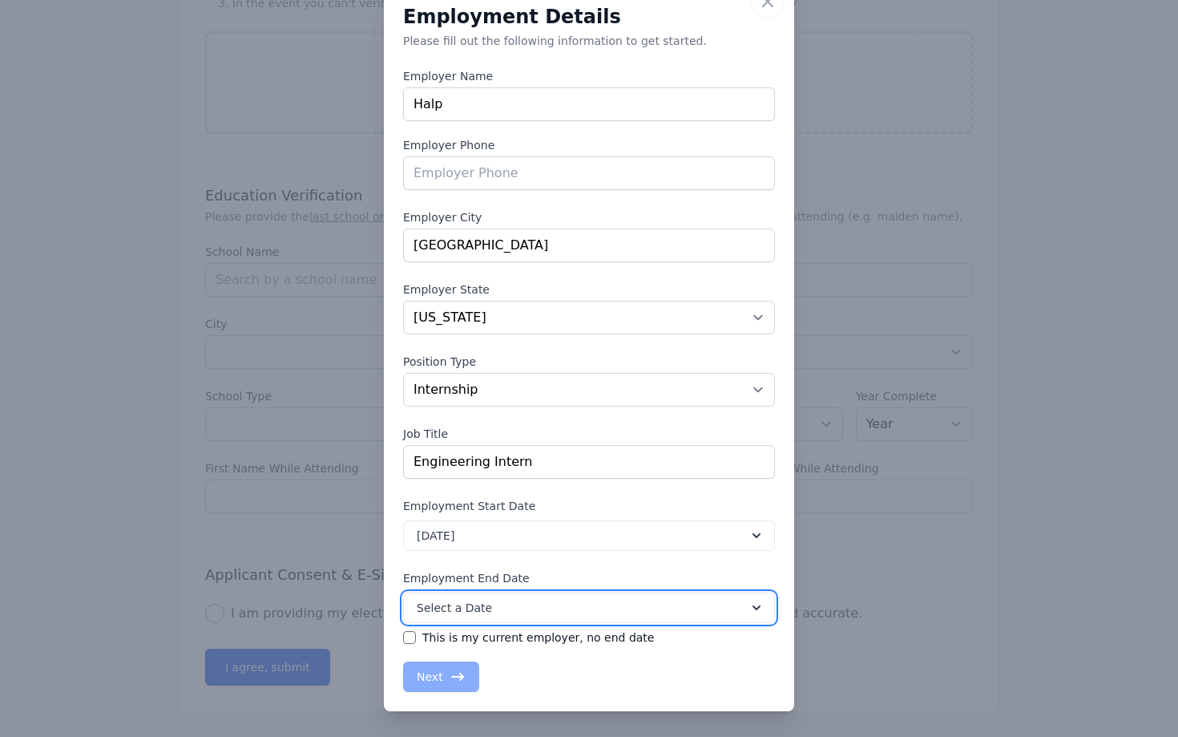
click at [517, 606] on button "Select a Date" at bounding box center [589, 607] width 372 height 30
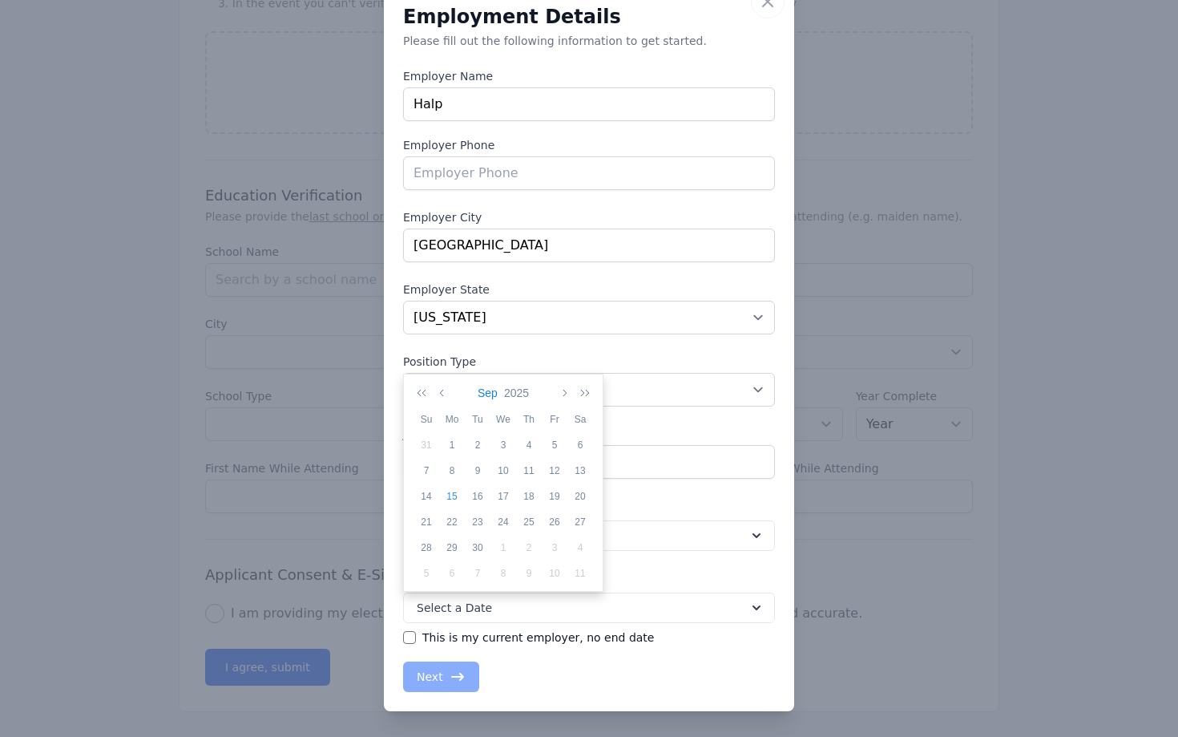
click at [488, 398] on button "Sep" at bounding box center [487, 392] width 26 height 27
click at [557, 438] on td "Mar" at bounding box center [563, 428] width 60 height 45
click at [515, 389] on button "2025" at bounding box center [515, 392] width 31 height 27
click at [464, 424] on div "2020" at bounding box center [459, 424] width 90 height 17
click at [567, 436] on div "Mar" at bounding box center [563, 429] width 60 height 17
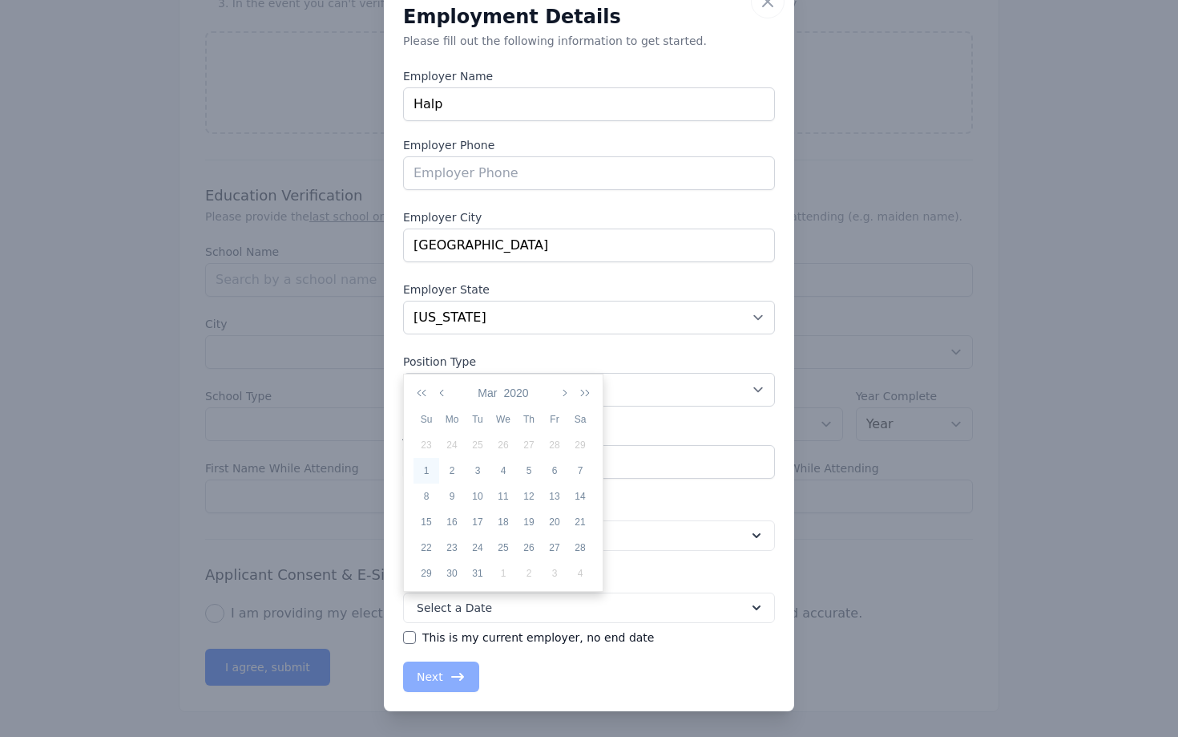
click at [430, 474] on div "1" at bounding box center [427, 470] width 26 height 14
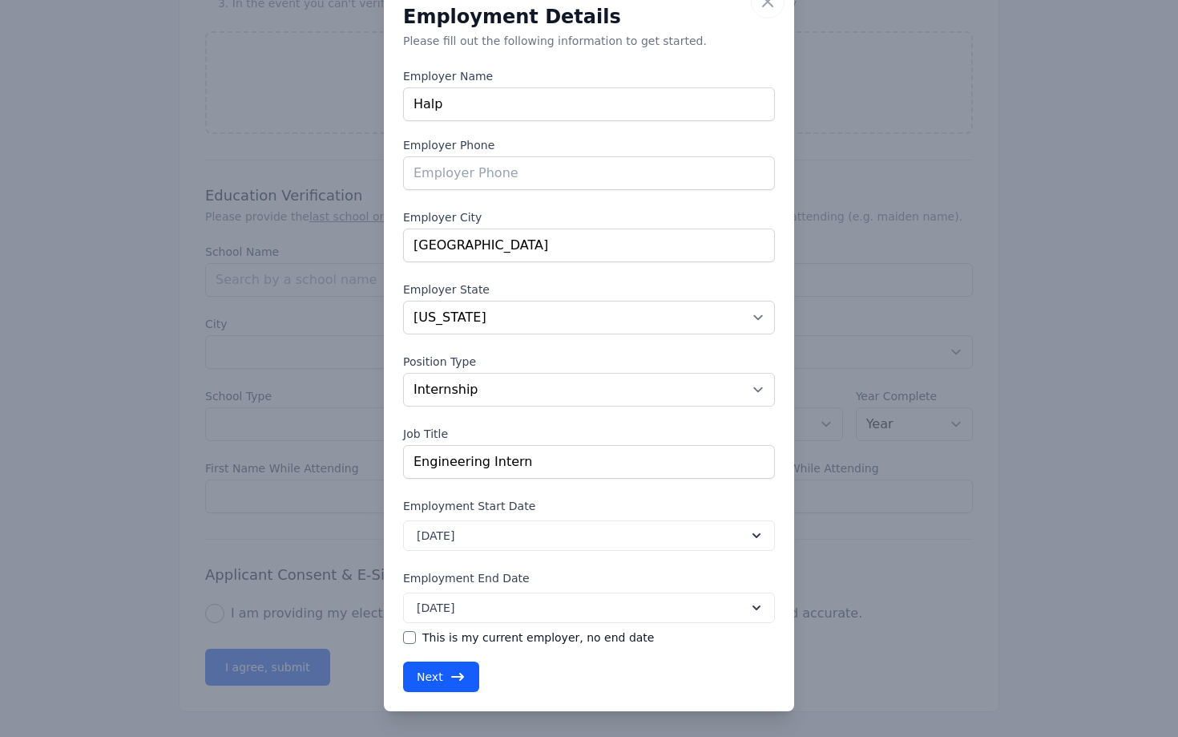
scroll to position [1013, 0]
click at [529, 186] on input "tel" at bounding box center [589, 173] width 372 height 34
click at [574, 139] on label "Employer Phone" at bounding box center [589, 145] width 372 height 16
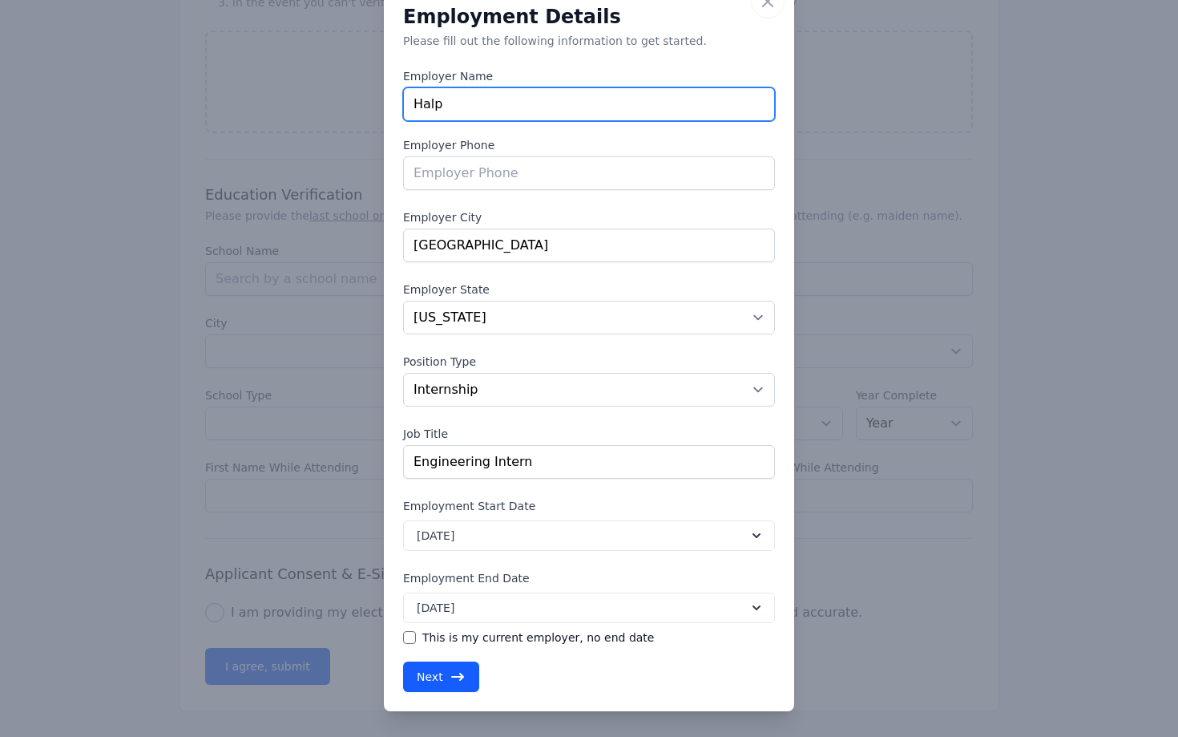
click at [497, 111] on input "Halp" at bounding box center [589, 104] width 372 height 34
type input "Halp (Acquired by [PERSON_NAME])"
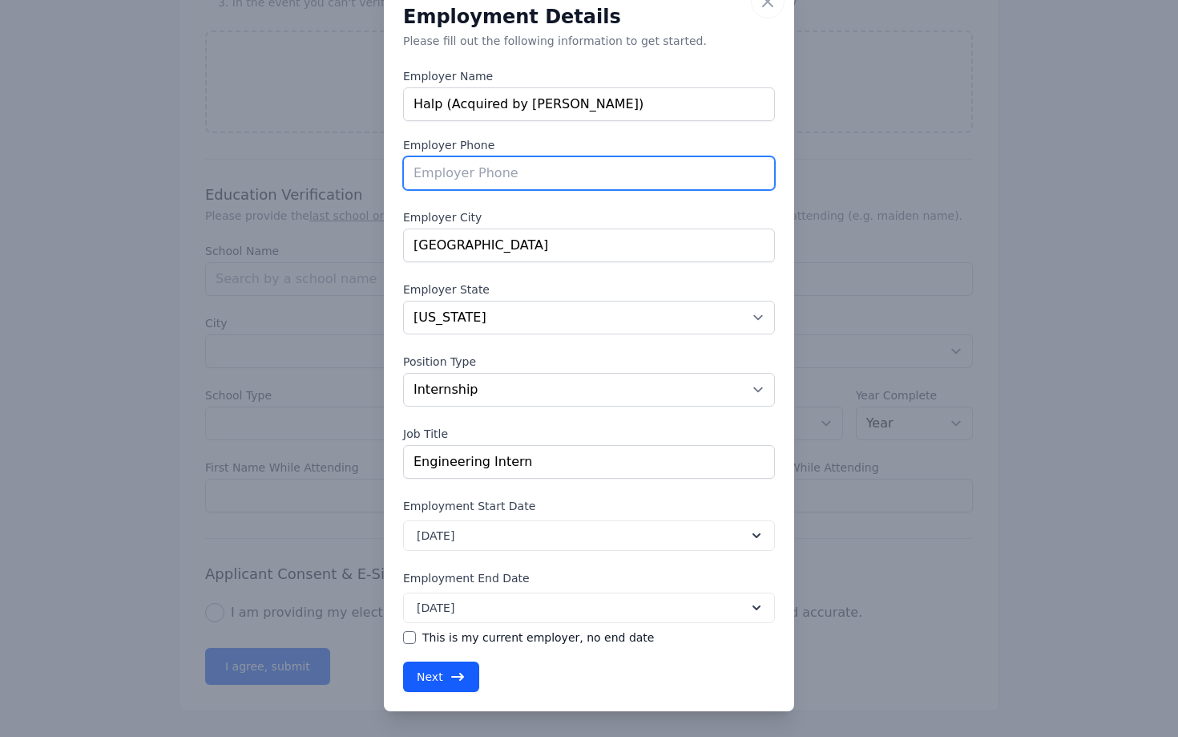
click at [511, 180] on input "tel" at bounding box center [589, 173] width 372 height 34
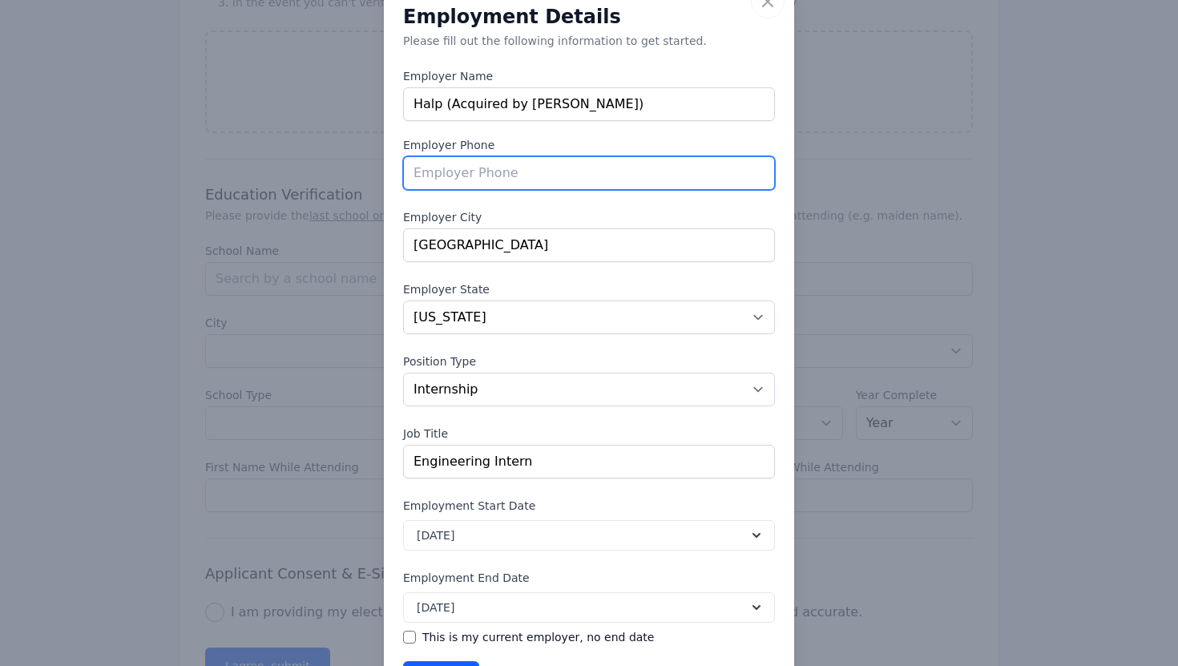
click at [681, 175] on input "tel" at bounding box center [589, 173] width 372 height 34
click at [684, 167] on input "tel" at bounding box center [589, 173] width 372 height 34
click at [681, 134] on div "Employment Details Please fill out the following information to get started. Em…" at bounding box center [589, 349] width 372 height 684
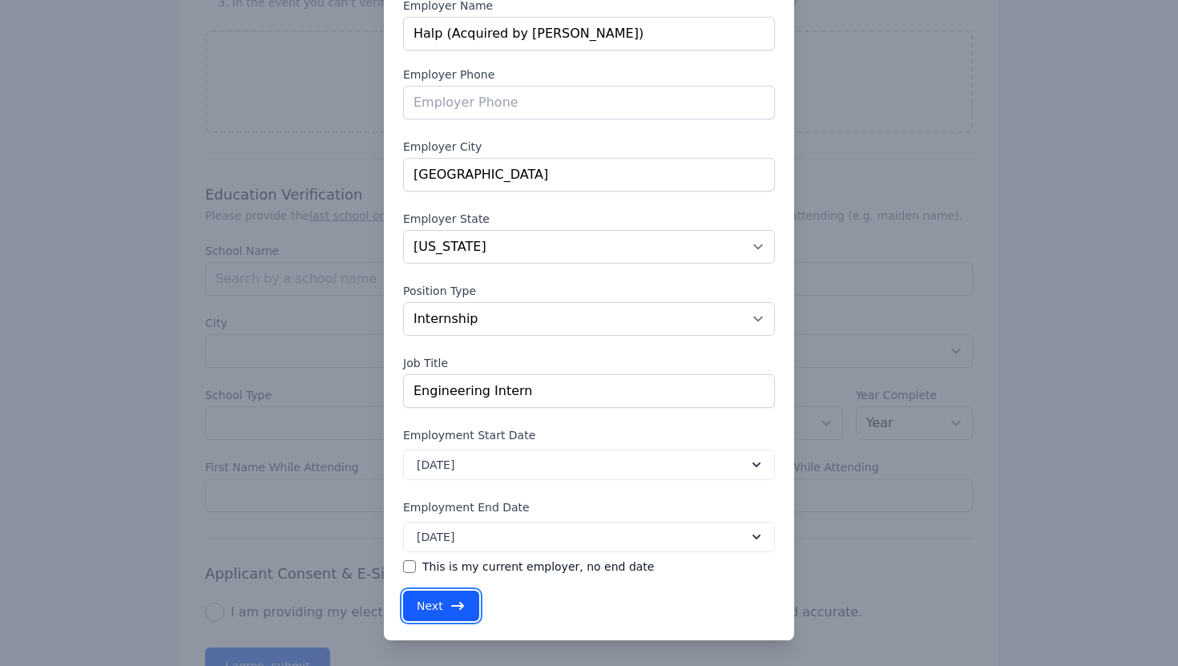
click at [457, 597] on button "Next" at bounding box center [441, 606] width 76 height 30
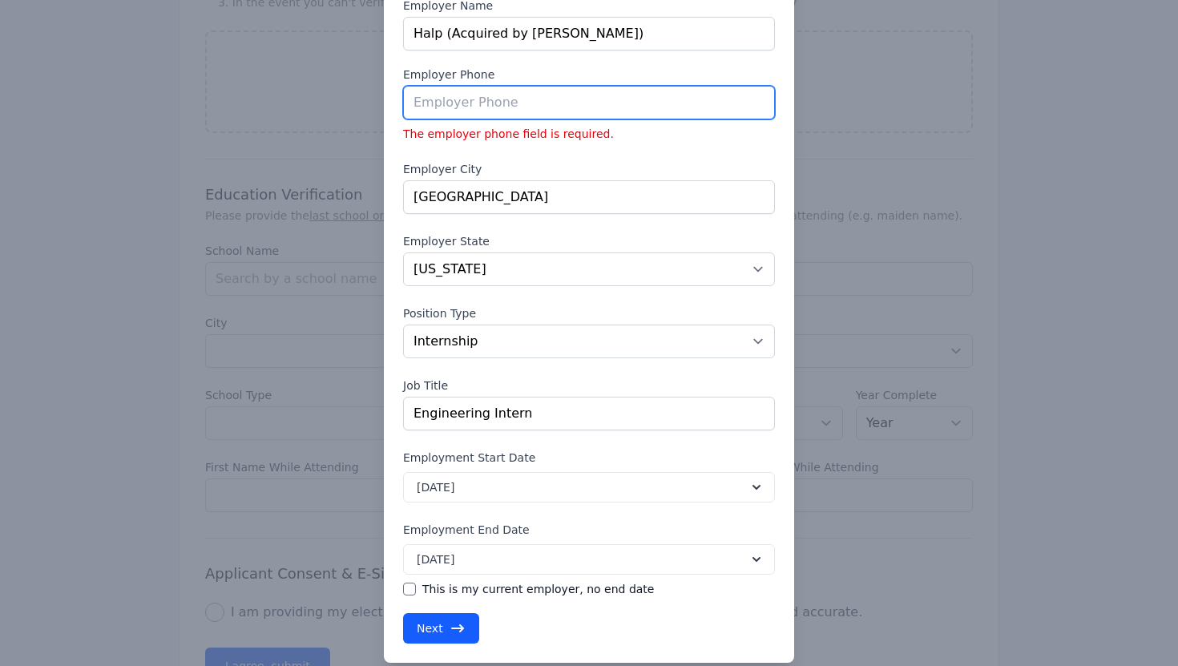
click at [554, 112] on input "tel" at bounding box center [589, 103] width 372 height 34
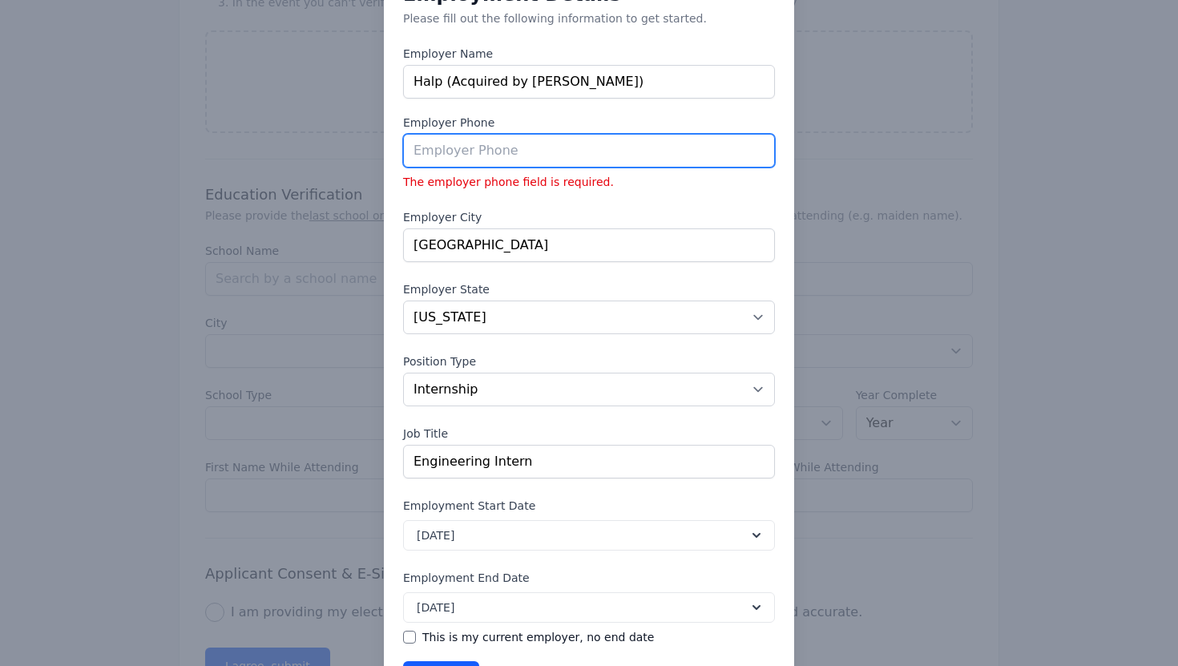
click at [623, 143] on input "tel" at bounding box center [589, 151] width 372 height 34
click at [652, 202] on div "Employment Details Please fill out the following information to get started. Em…" at bounding box center [589, 338] width 372 height 707
click at [653, 191] on div "Employment Details Please fill out the following information to get started. Em…" at bounding box center [589, 338] width 372 height 707
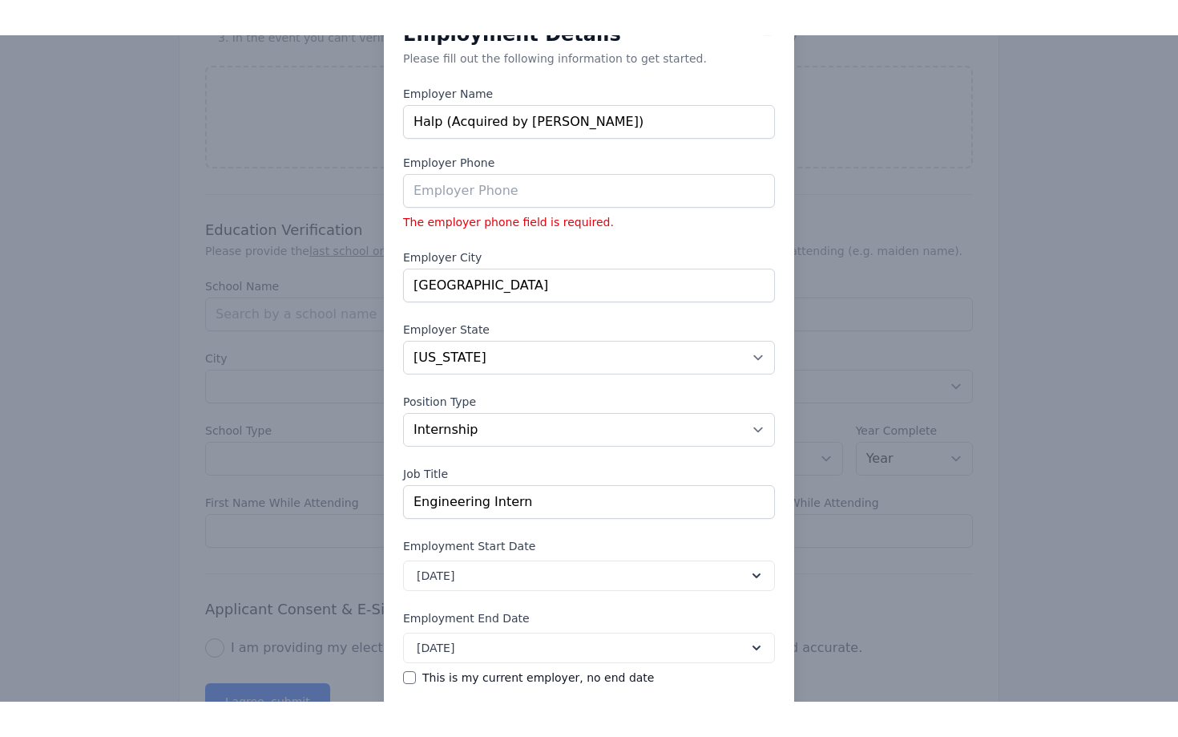
scroll to position [63, 0]
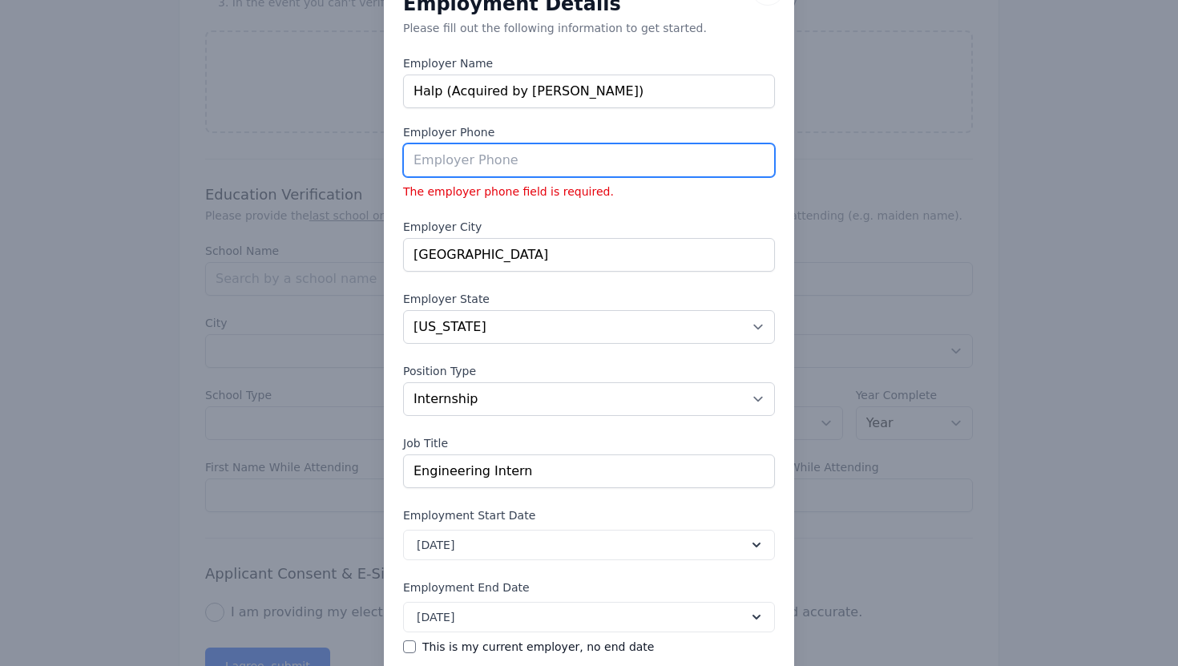
click at [672, 144] on input "tel" at bounding box center [589, 160] width 372 height 34
click at [668, 152] on input "tel" at bounding box center [589, 160] width 372 height 34
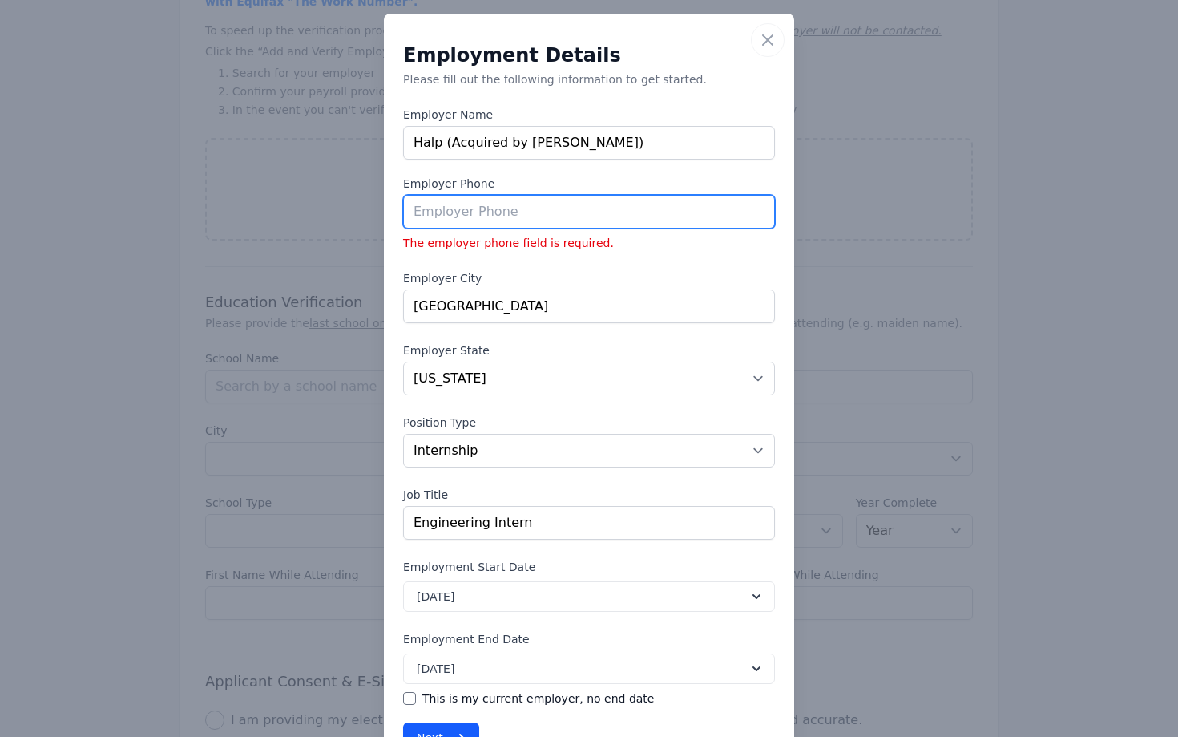
scroll to position [11, 0]
click at [649, 220] on input "tel" at bounding box center [589, 213] width 372 height 34
paste input "[PERSON_NAME][EMAIL_ADDRESS][DOMAIN_NAME]"
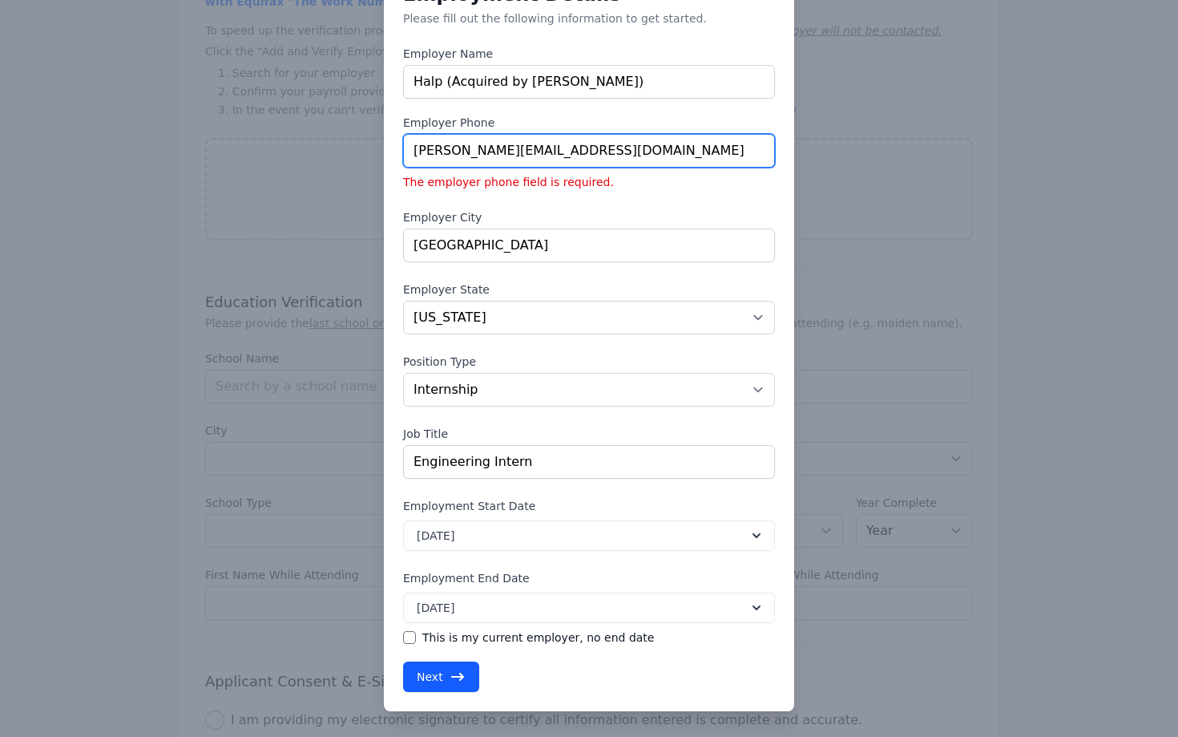
type input "[PERSON_NAME][EMAIL_ADDRESS][DOMAIN_NAME]"
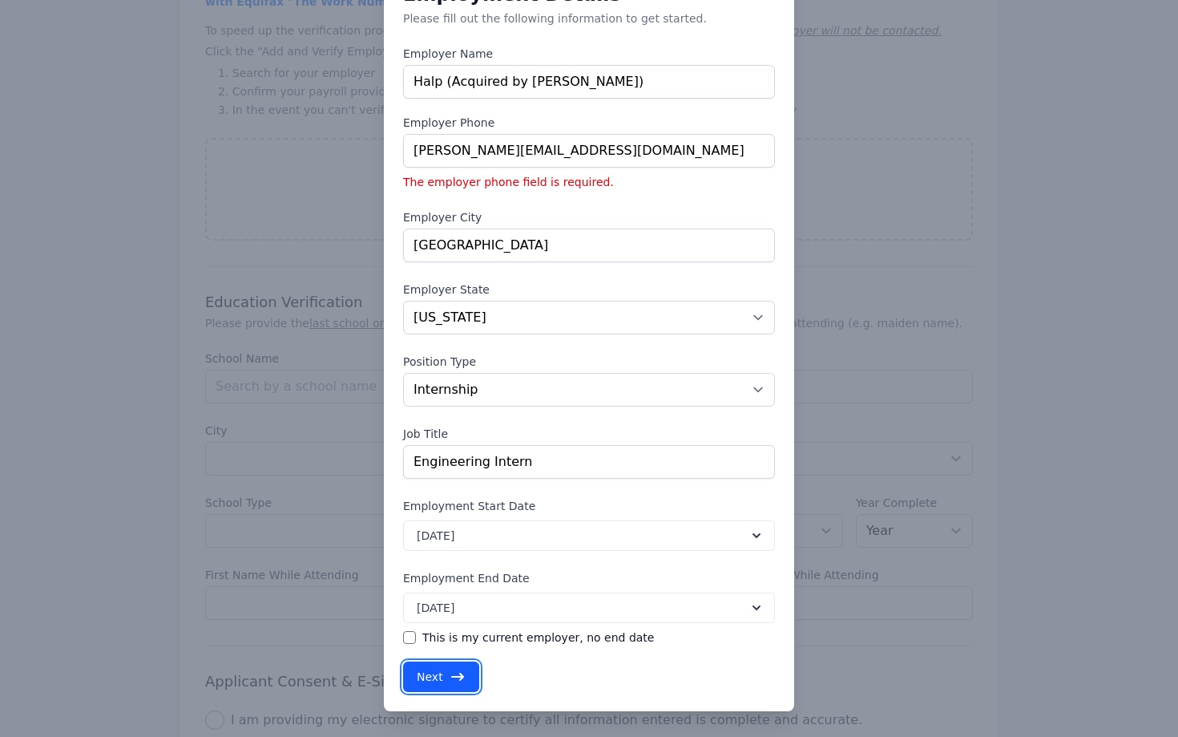
click at [450, 669] on icon "button" at bounding box center [458, 676] width 16 height 16
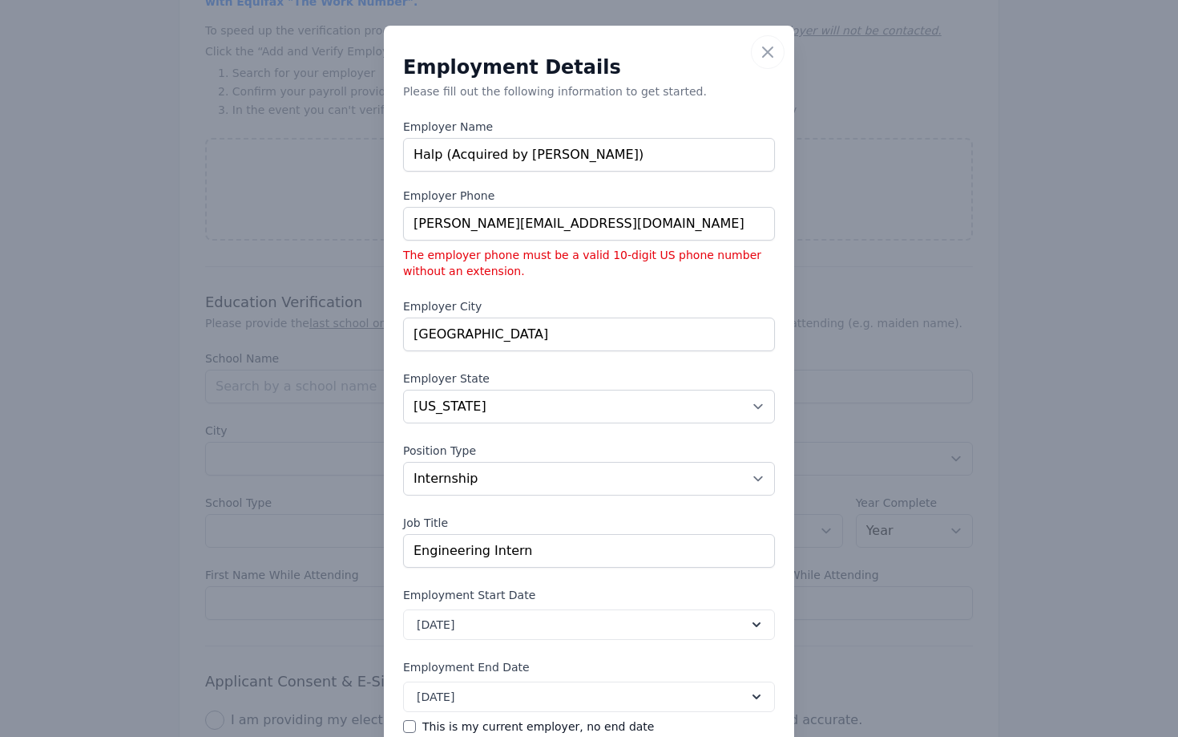
scroll to position [2, 0]
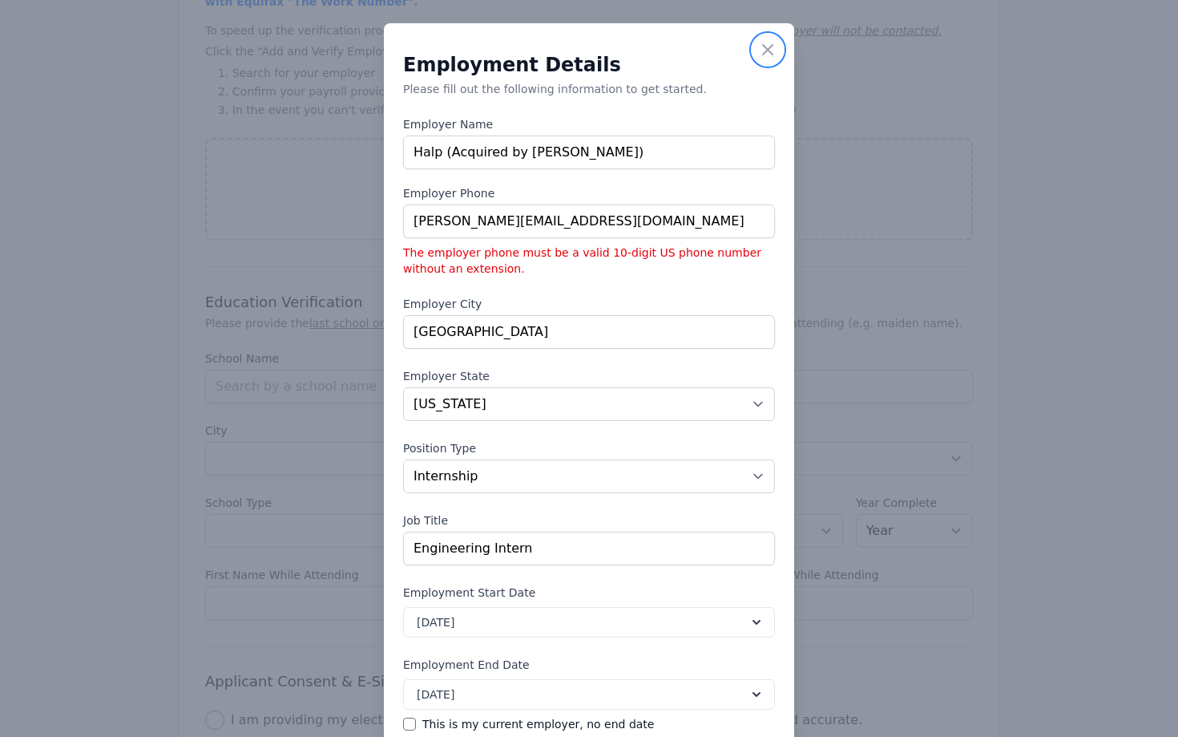
click at [768, 56] on icon "button" at bounding box center [767, 49] width 19 height 19
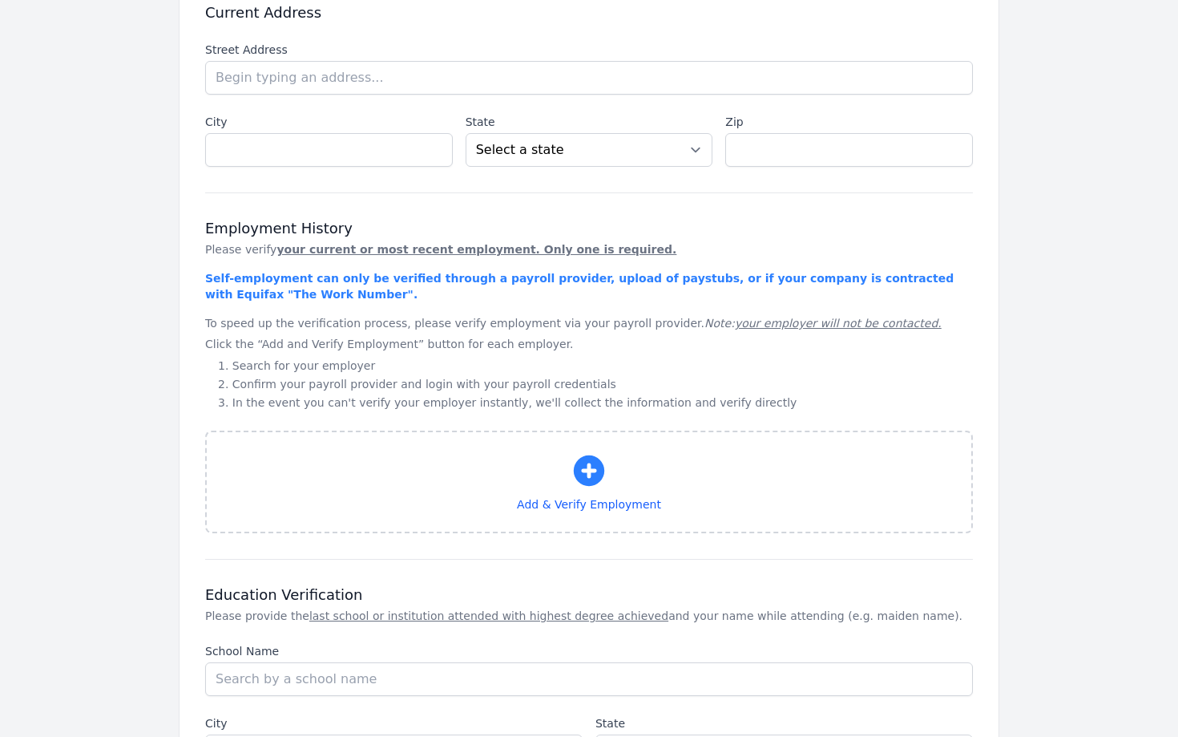
scroll to position [716, 0]
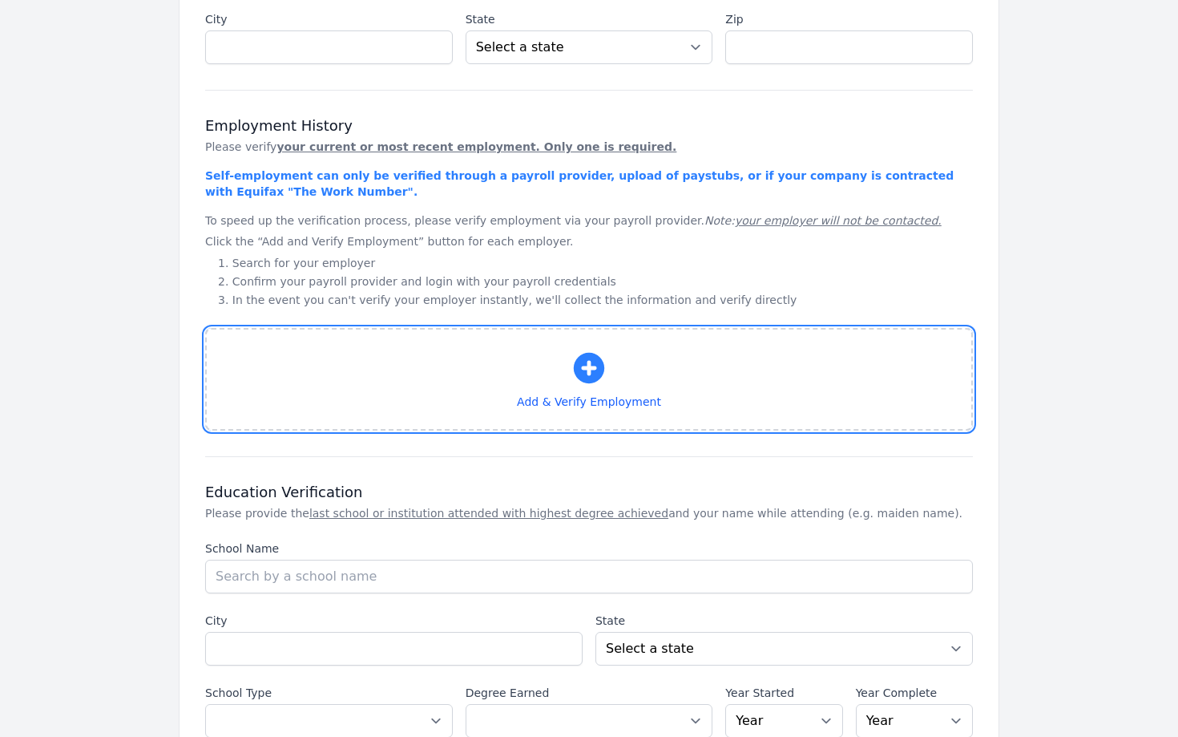
click at [571, 382] on icon "button" at bounding box center [589, 368] width 38 height 38
select select "CO"
select select "internship"
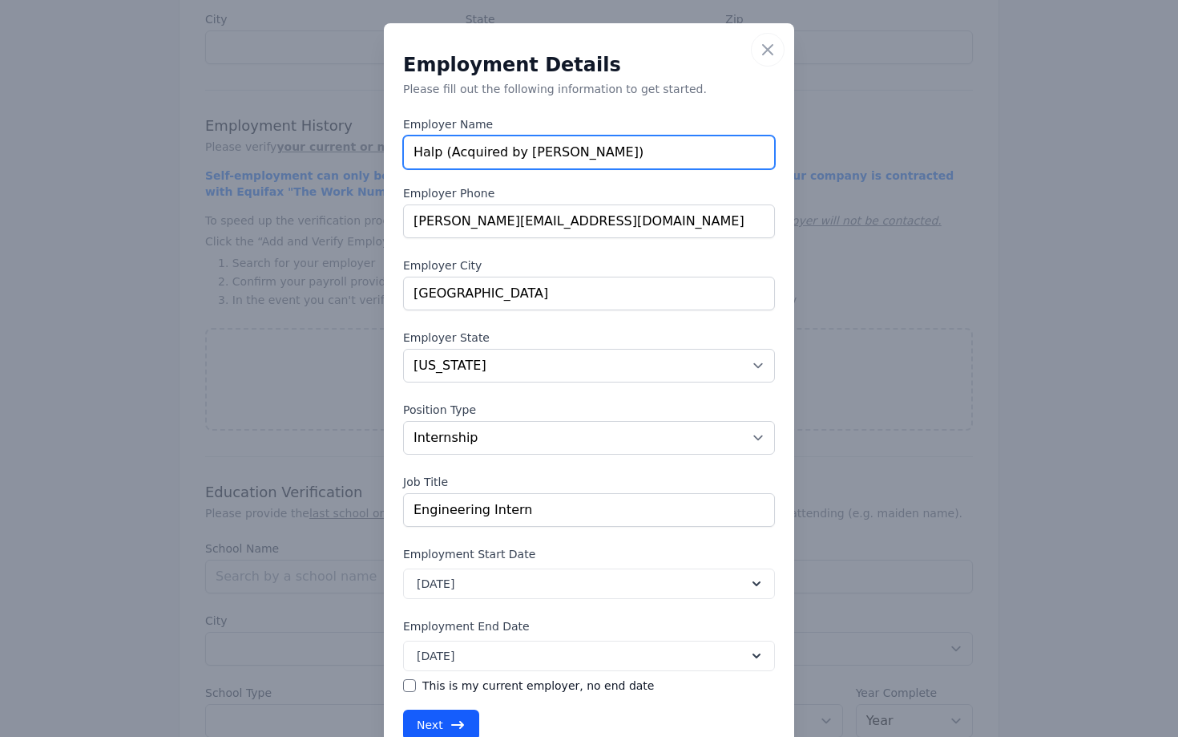
drag, startPoint x: 637, startPoint y: 158, endPoint x: 407, endPoint y: 146, distance: 230.3
click at [407, 146] on input "Halp (Acquired by [PERSON_NAME])" at bounding box center [589, 152] width 372 height 34
type input "Workiva"
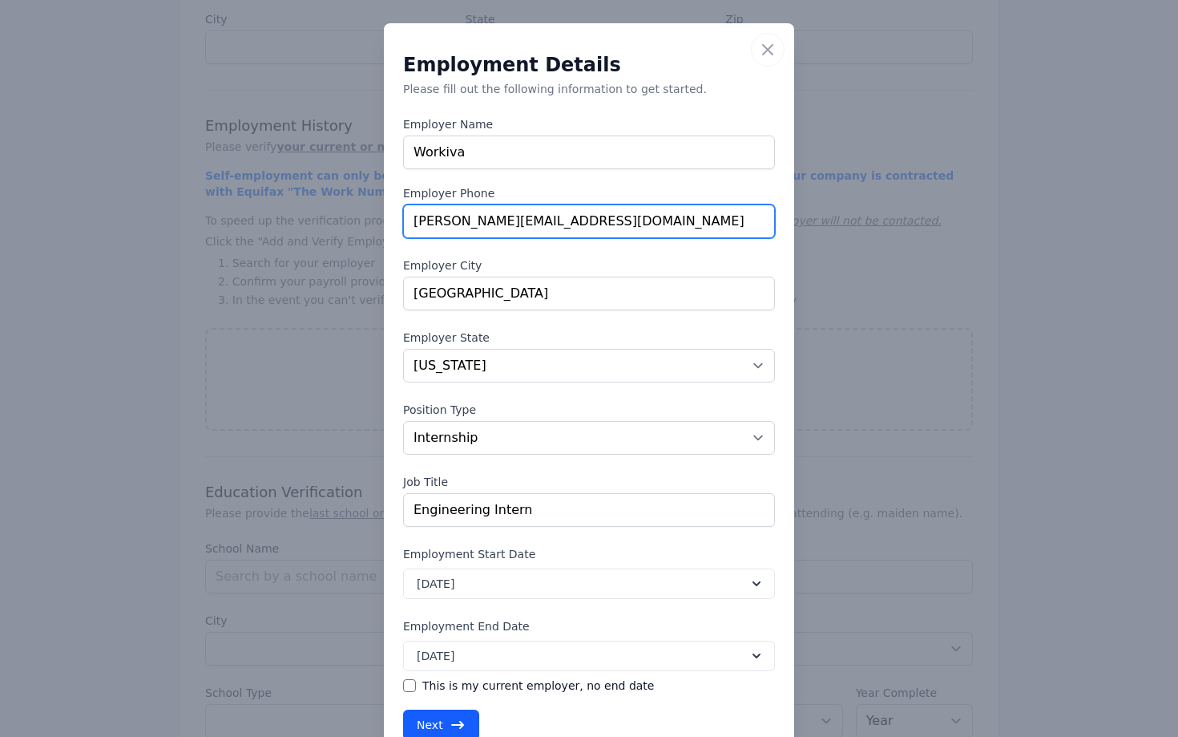
click at [505, 233] on input "[PERSON_NAME][EMAIL_ADDRESS][DOMAIN_NAME]" at bounding box center [589, 221] width 372 height 34
paste input "[PHONE_NUMBER]"
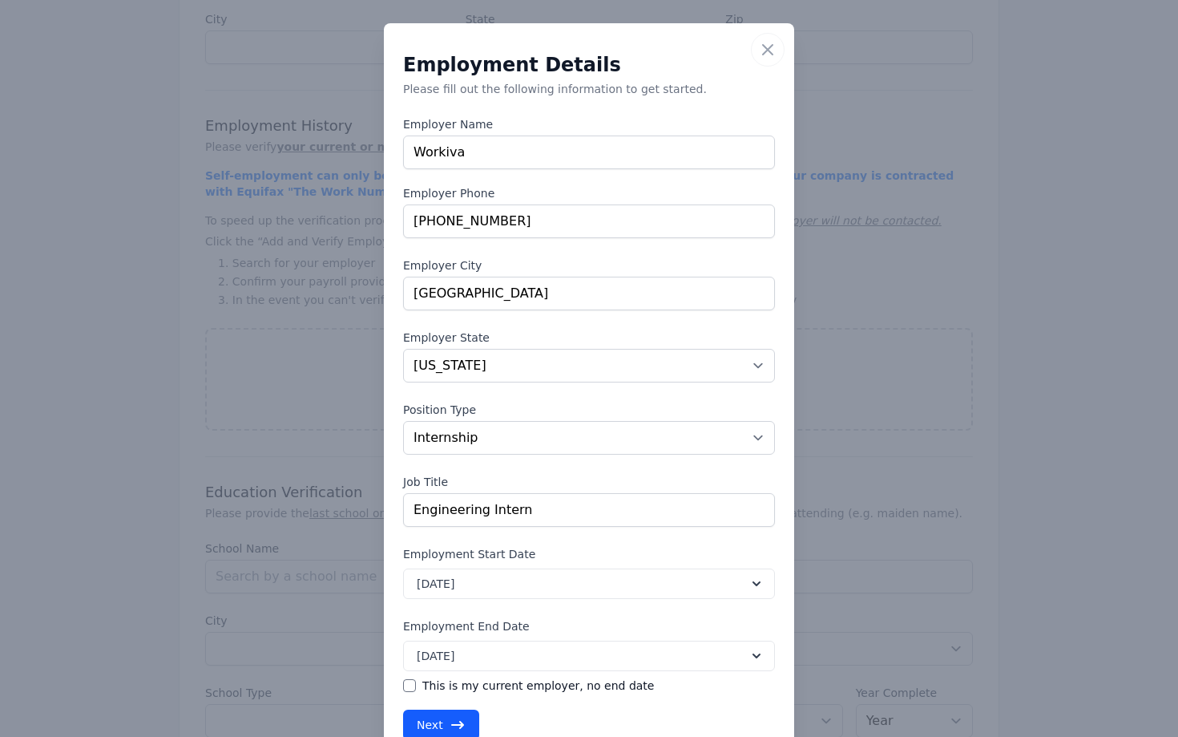
click at [518, 256] on div "Employment Details Please fill out the following information to get started. Em…" at bounding box center [589, 397] width 372 height 684
click at [422, 221] on input "[PHONE_NUMBER]" at bounding box center [589, 221] width 372 height 34
click at [447, 221] on input "1800.706.6526" at bounding box center [589, 221] width 372 height 34
click at [470, 220] on input "1800706.6526" at bounding box center [589, 221] width 372 height 34
type input "18007066526"
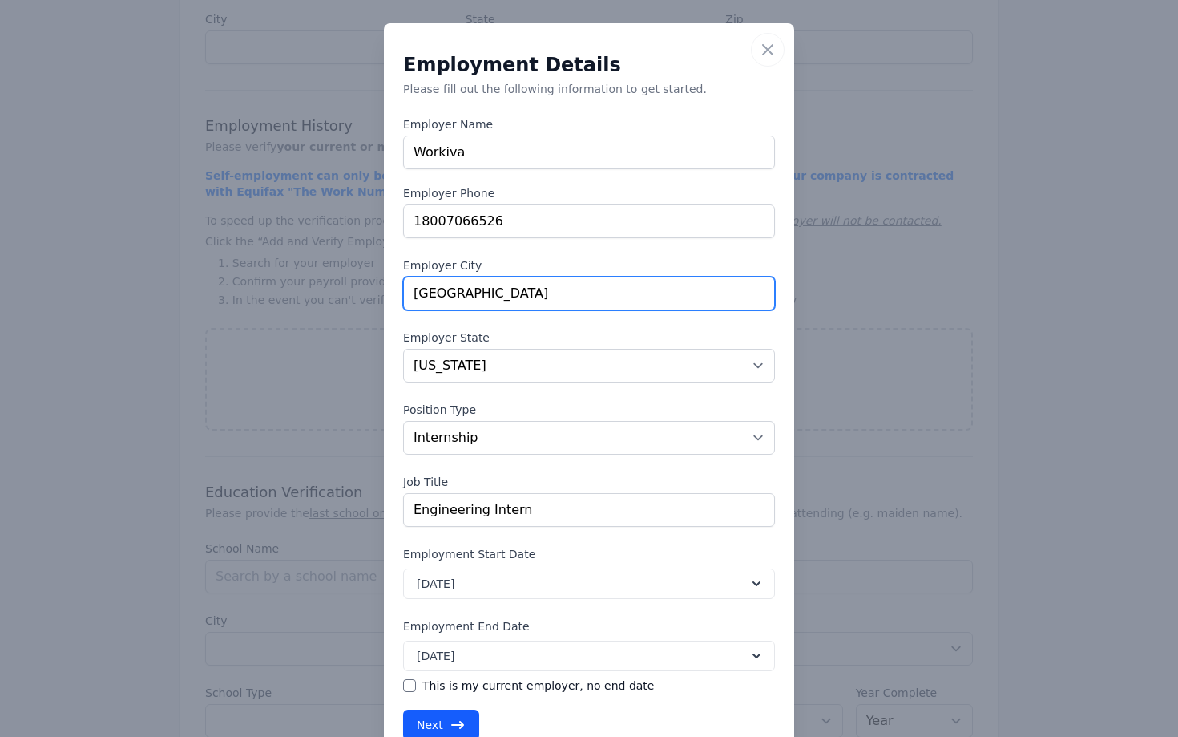
drag, startPoint x: 486, startPoint y: 289, endPoint x: 389, endPoint y: 280, distance: 98.2
click at [389, 280] on div "Close Employment Details Please fill out the following information to get start…" at bounding box center [589, 391] width 410 height 736
type input "[GEOGRAPHIC_DATA]"
click at [761, 50] on icon "button" at bounding box center [767, 49] width 19 height 19
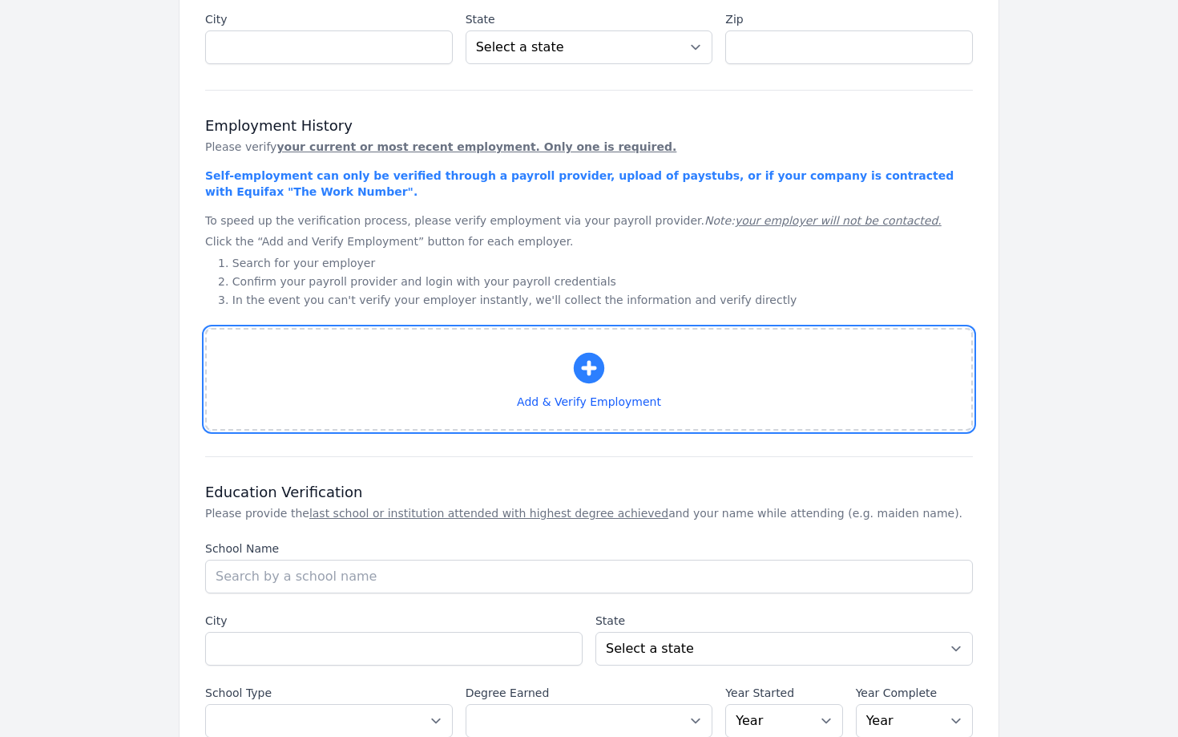
click at [587, 366] on icon "button" at bounding box center [589, 368] width 38 height 38
select select "CO"
select select "internship"
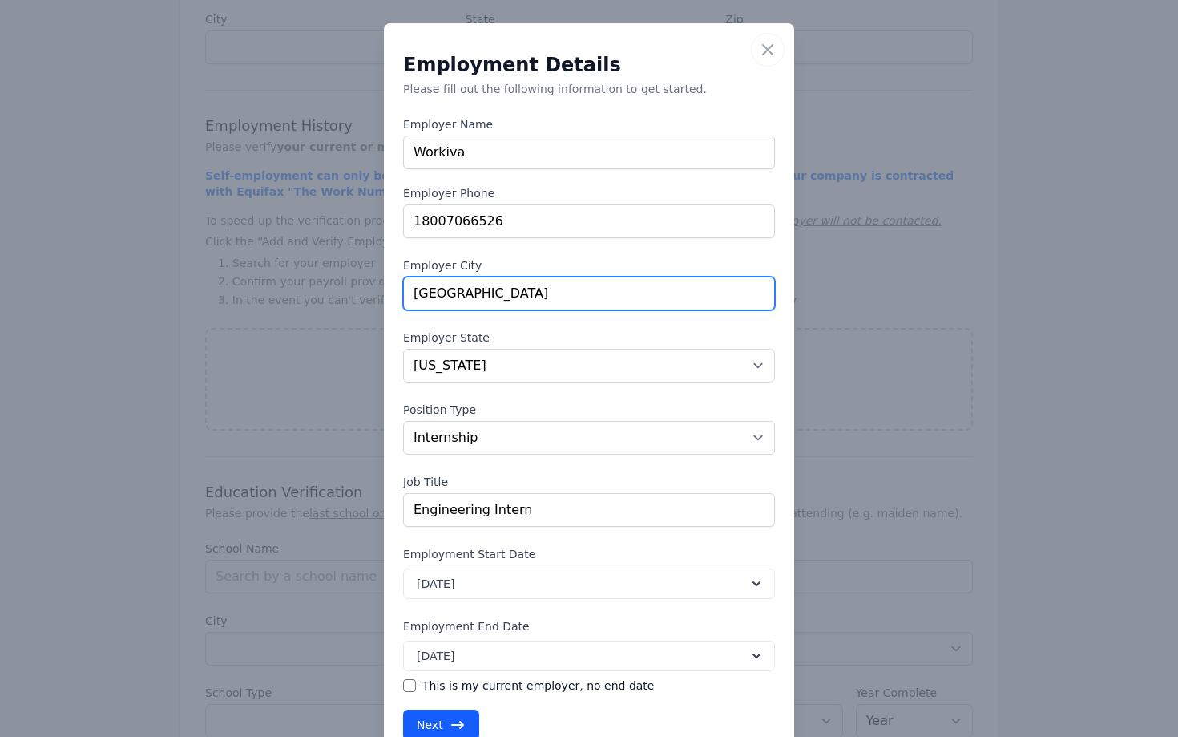
click at [554, 285] on input "[GEOGRAPHIC_DATA]" at bounding box center [589, 293] width 372 height 34
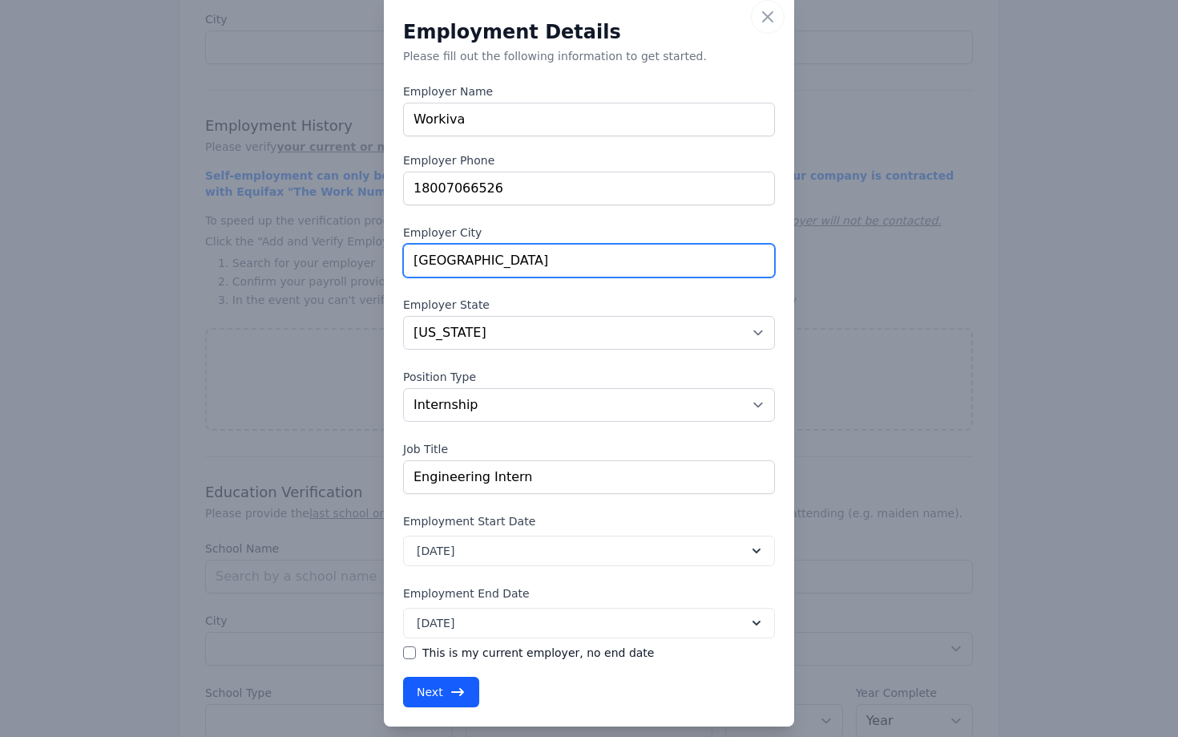
scroll to position [50, 0]
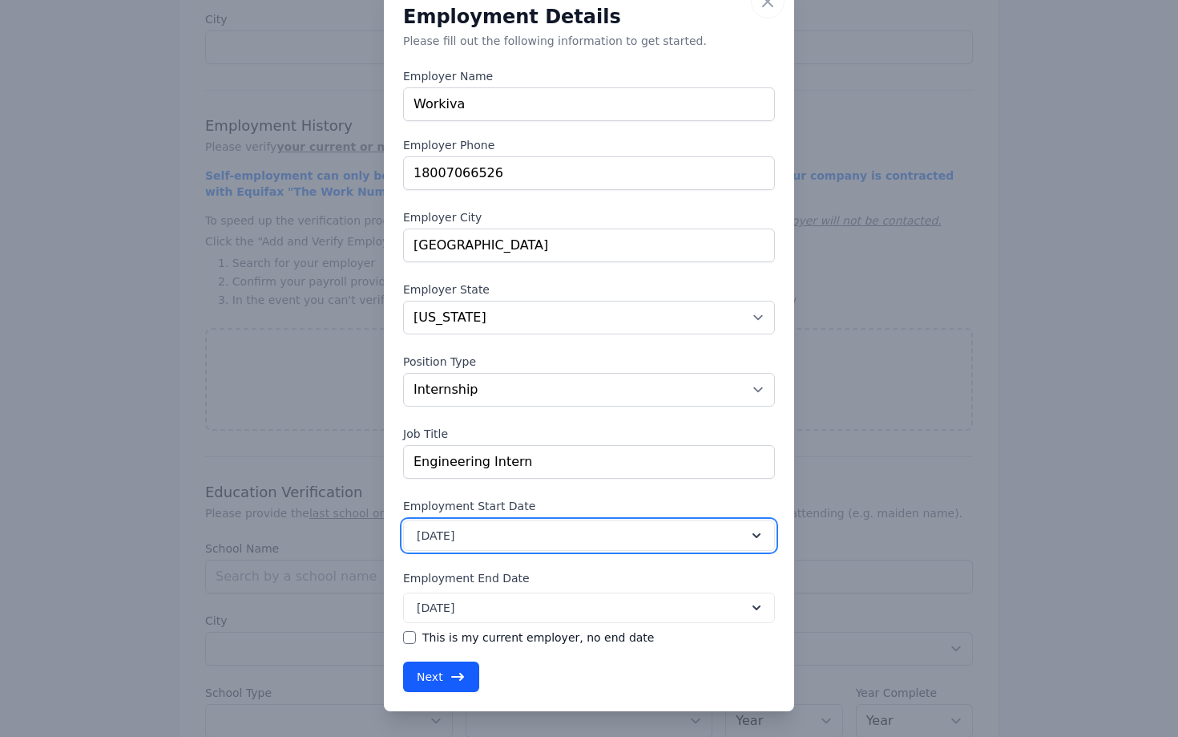
click at [512, 536] on button "[DATE]" at bounding box center [589, 535] width 372 height 30
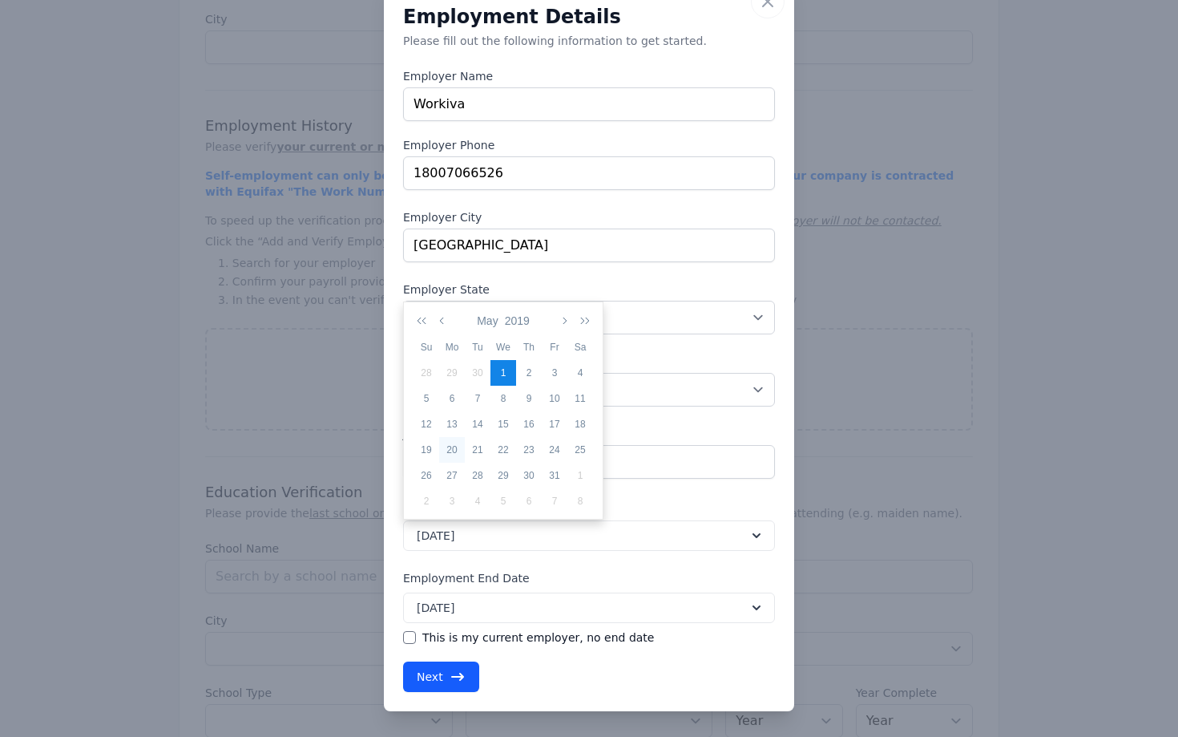
click at [446, 446] on div "20" at bounding box center [452, 449] width 26 height 14
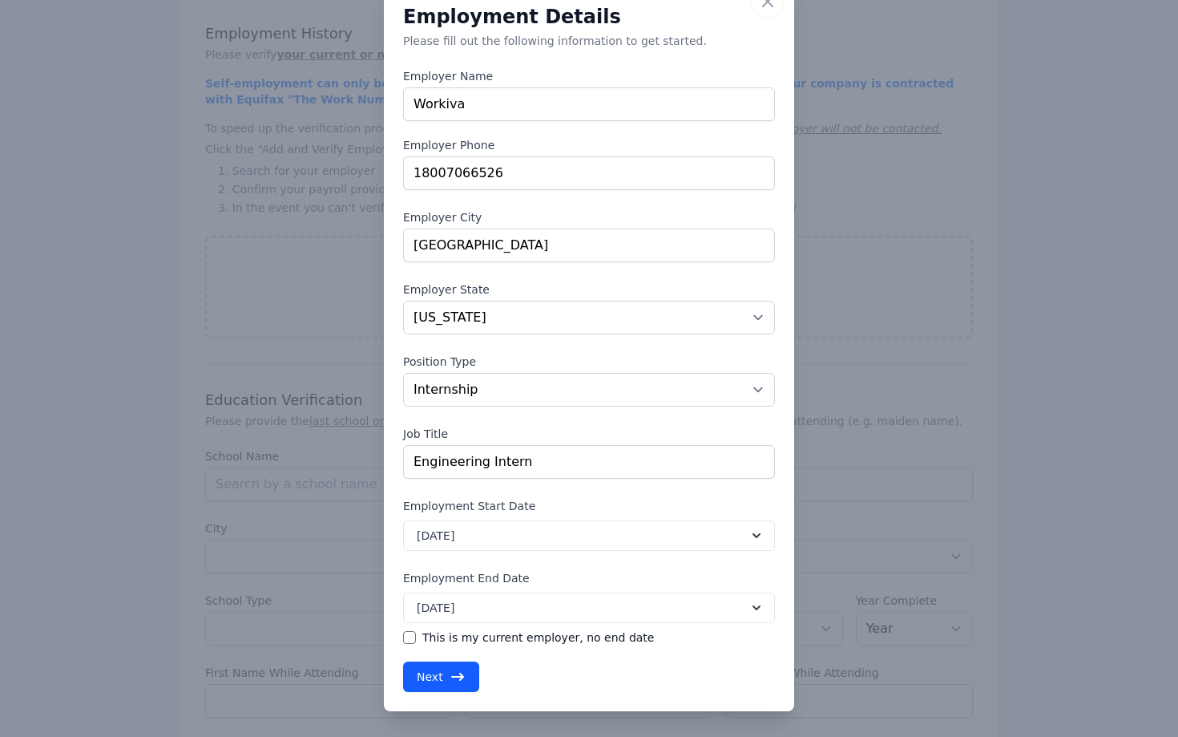
scroll to position [845, 0]
click at [525, 515] on div "Employment Start Date Employment Start Date [DATE]" at bounding box center [589, 524] width 372 height 53
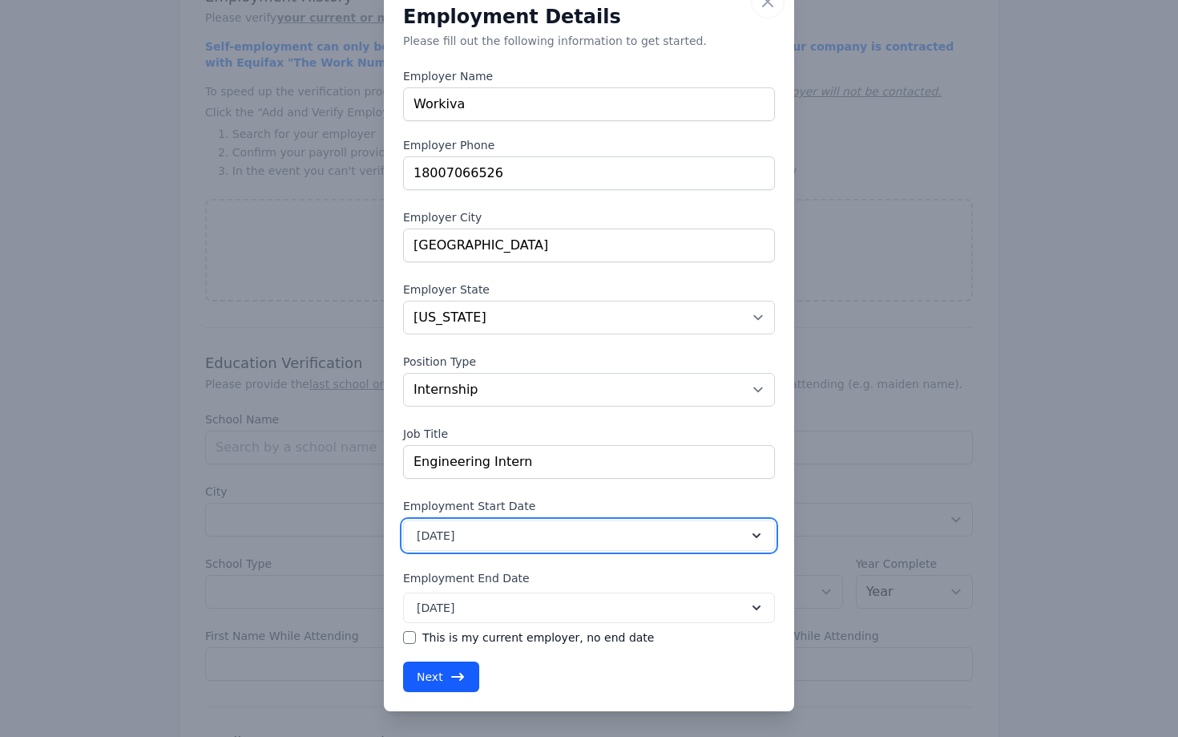
click at [513, 527] on button "[DATE]" at bounding box center [589, 535] width 372 height 30
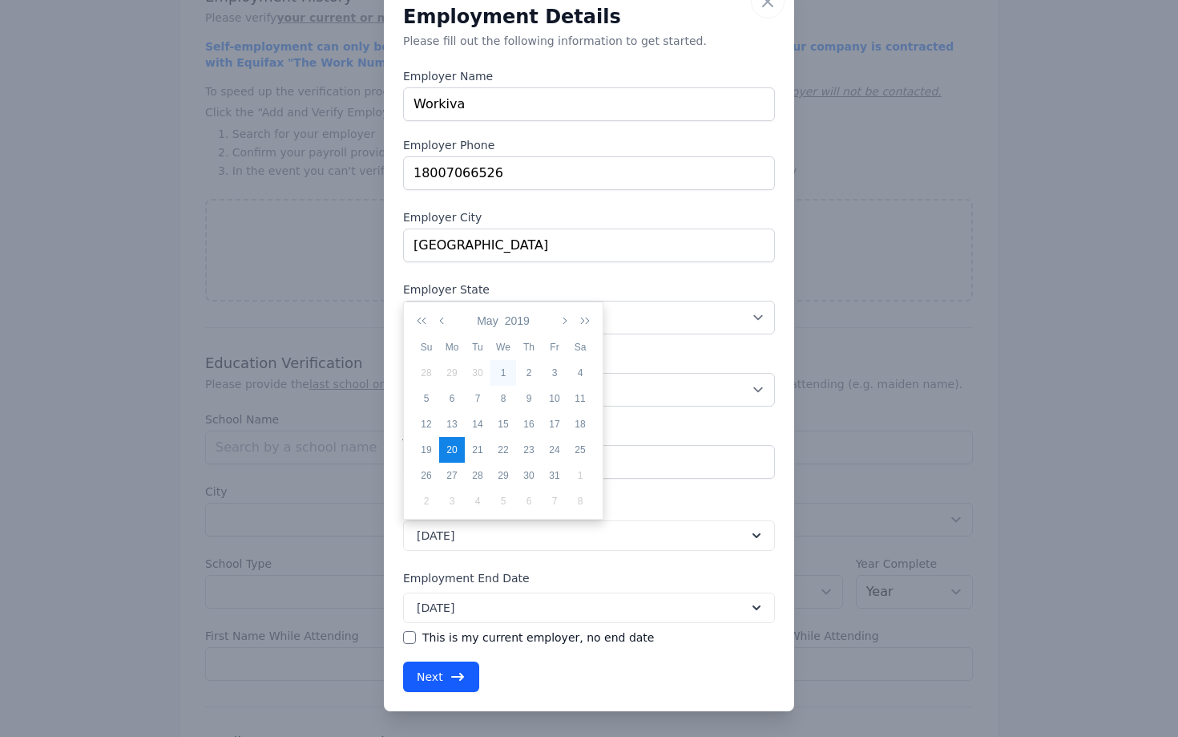
click at [501, 375] on div "1" at bounding box center [503, 372] width 26 height 14
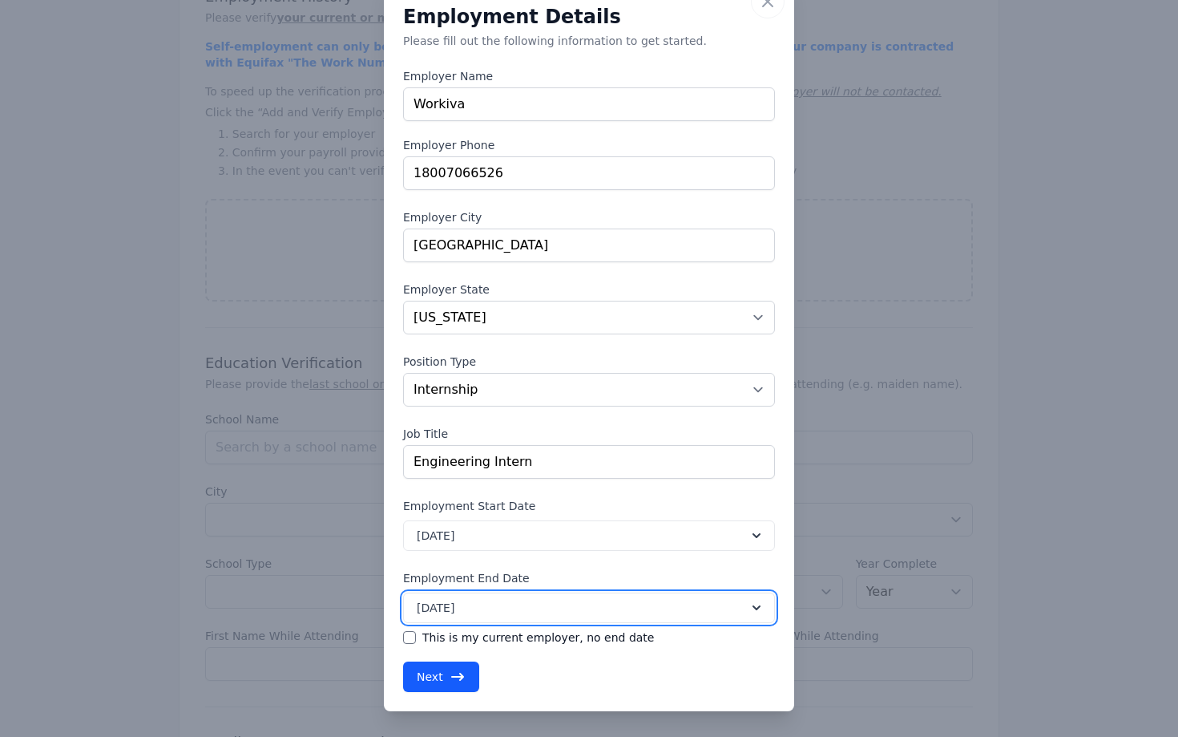
click at [454, 602] on span "[DATE]" at bounding box center [436, 607] width 38 height 16
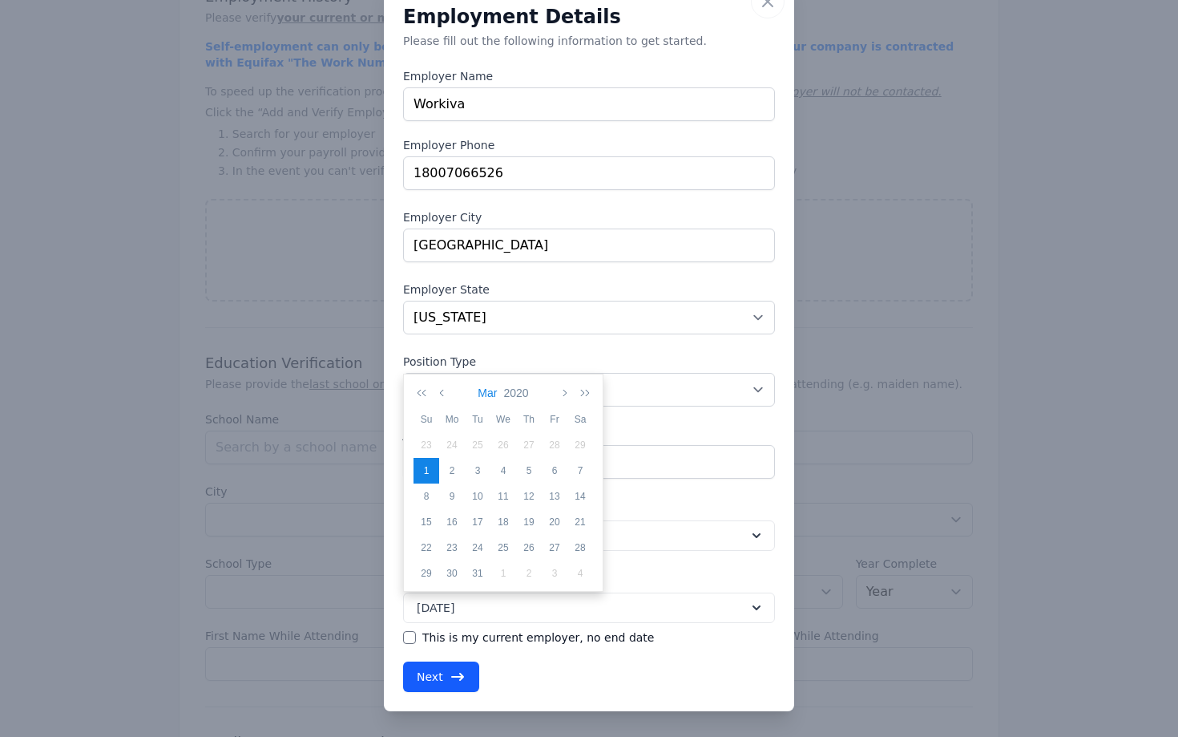
click at [492, 390] on button "Mar" at bounding box center [487, 392] width 26 height 27
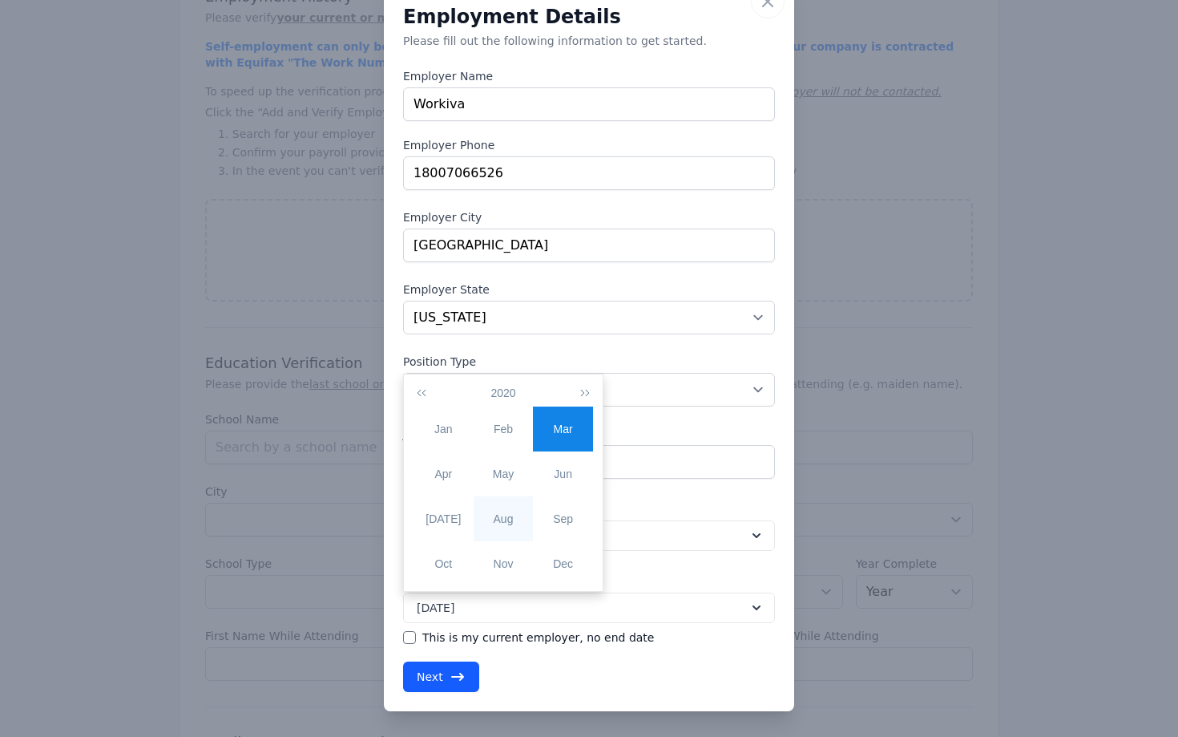
click at [527, 515] on div "Aug" at bounding box center [504, 519] width 60 height 17
click at [575, 451] on div "1" at bounding box center [580, 445] width 26 height 14
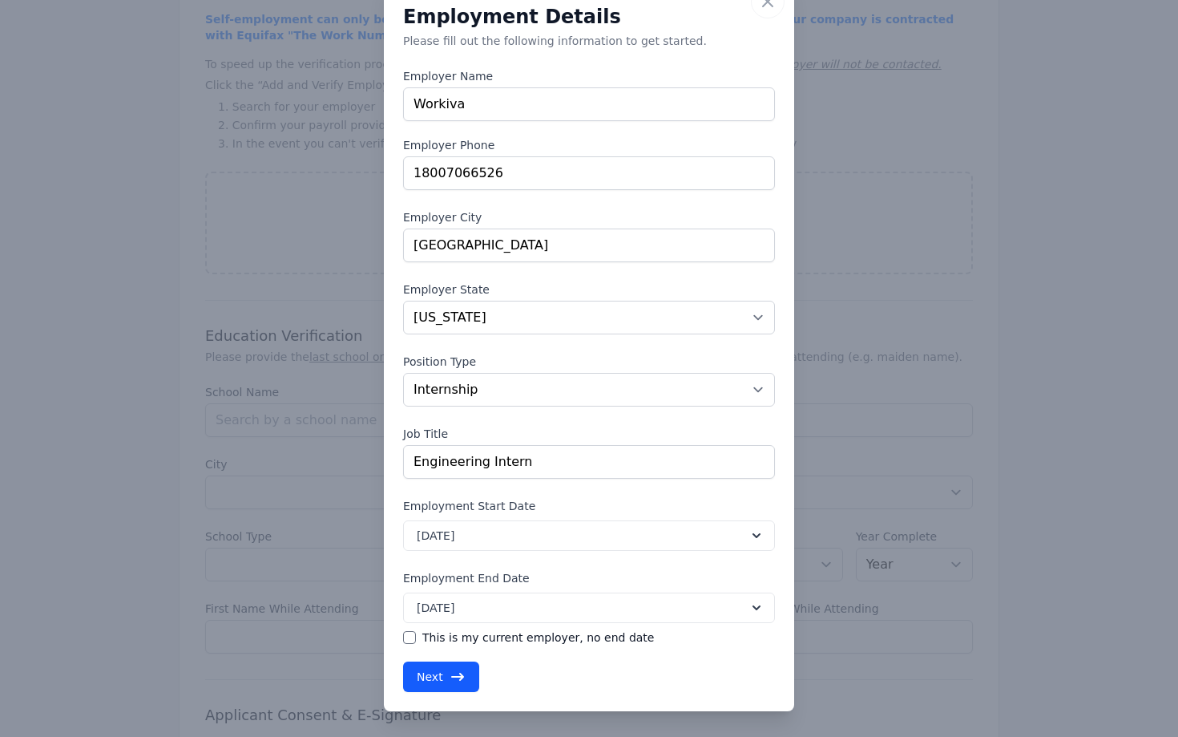
scroll to position [870, 0]
click at [441, 667] on button "Next" at bounding box center [441, 676] width 76 height 30
